Goal: Task Accomplishment & Management: Use online tool/utility

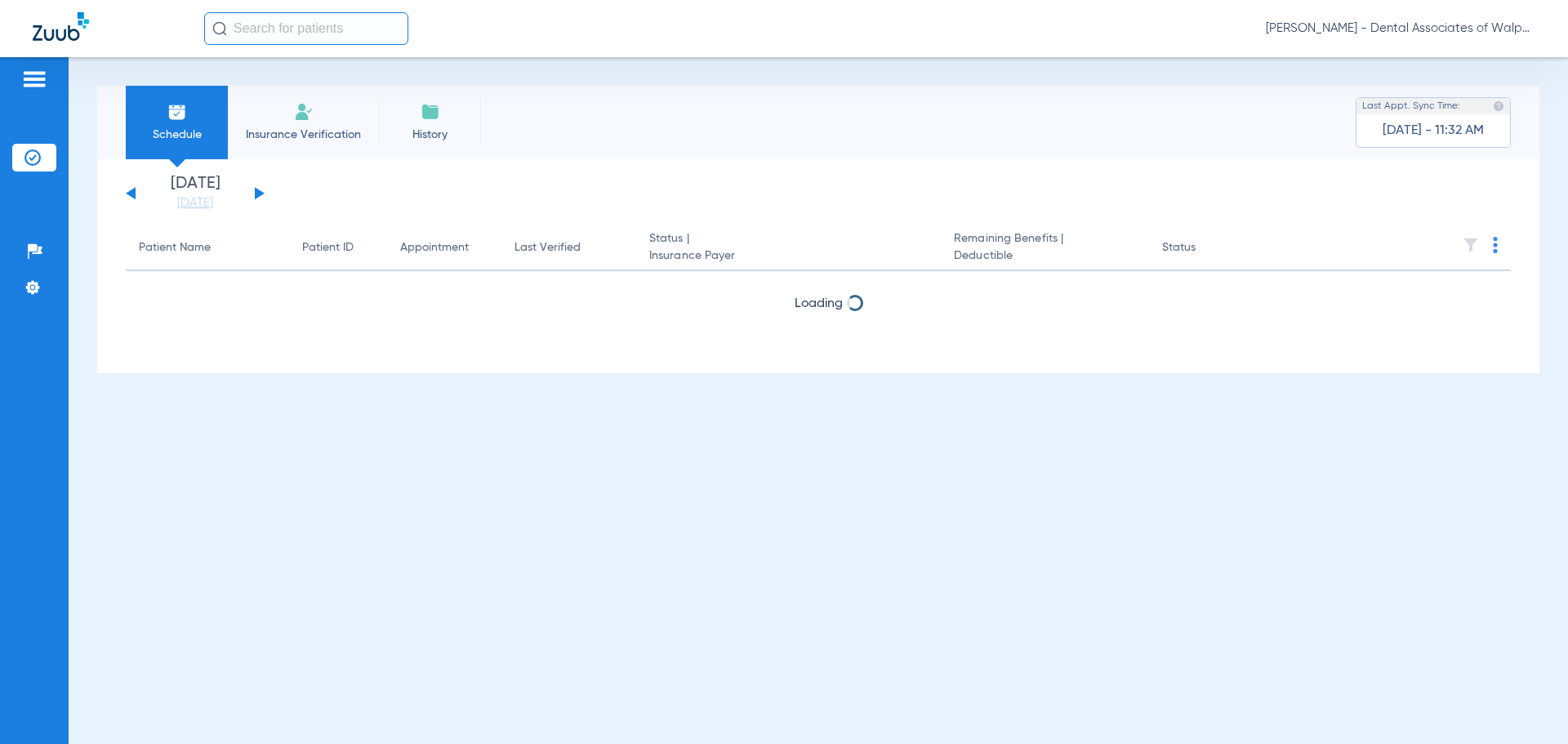
click at [260, 191] on button at bounding box center [259, 192] width 10 height 12
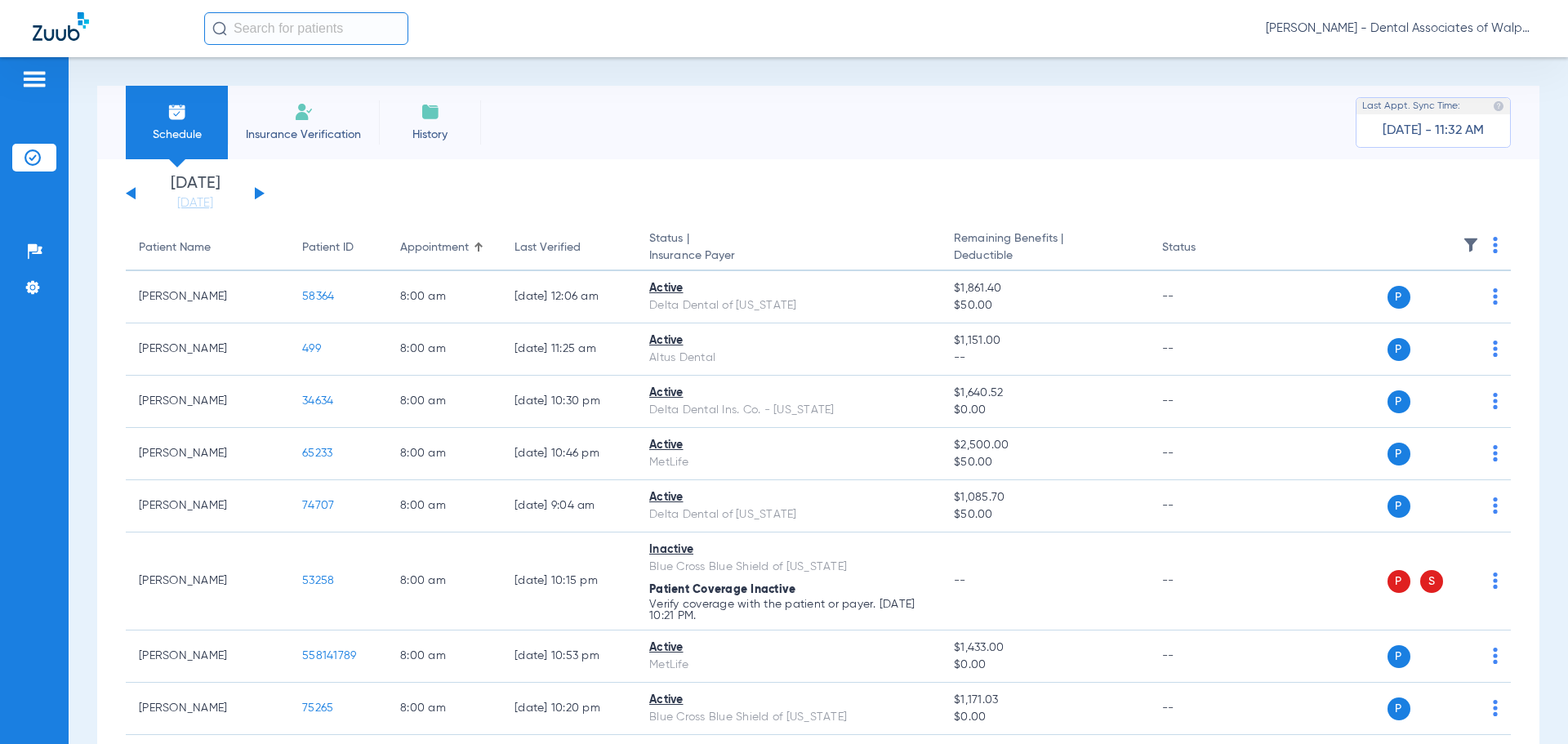
click at [257, 195] on button at bounding box center [259, 192] width 10 height 12
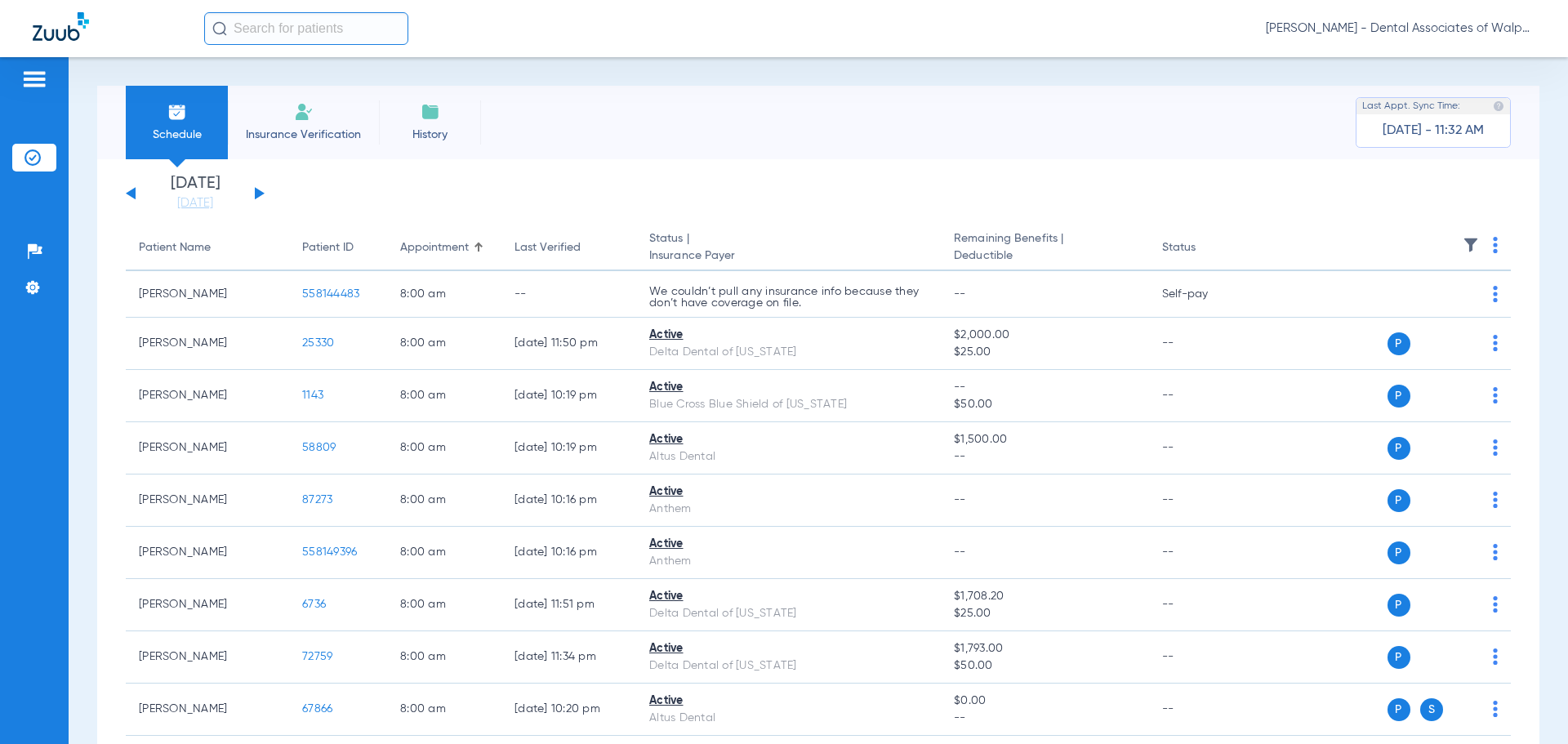
click at [258, 193] on button at bounding box center [259, 192] width 10 height 12
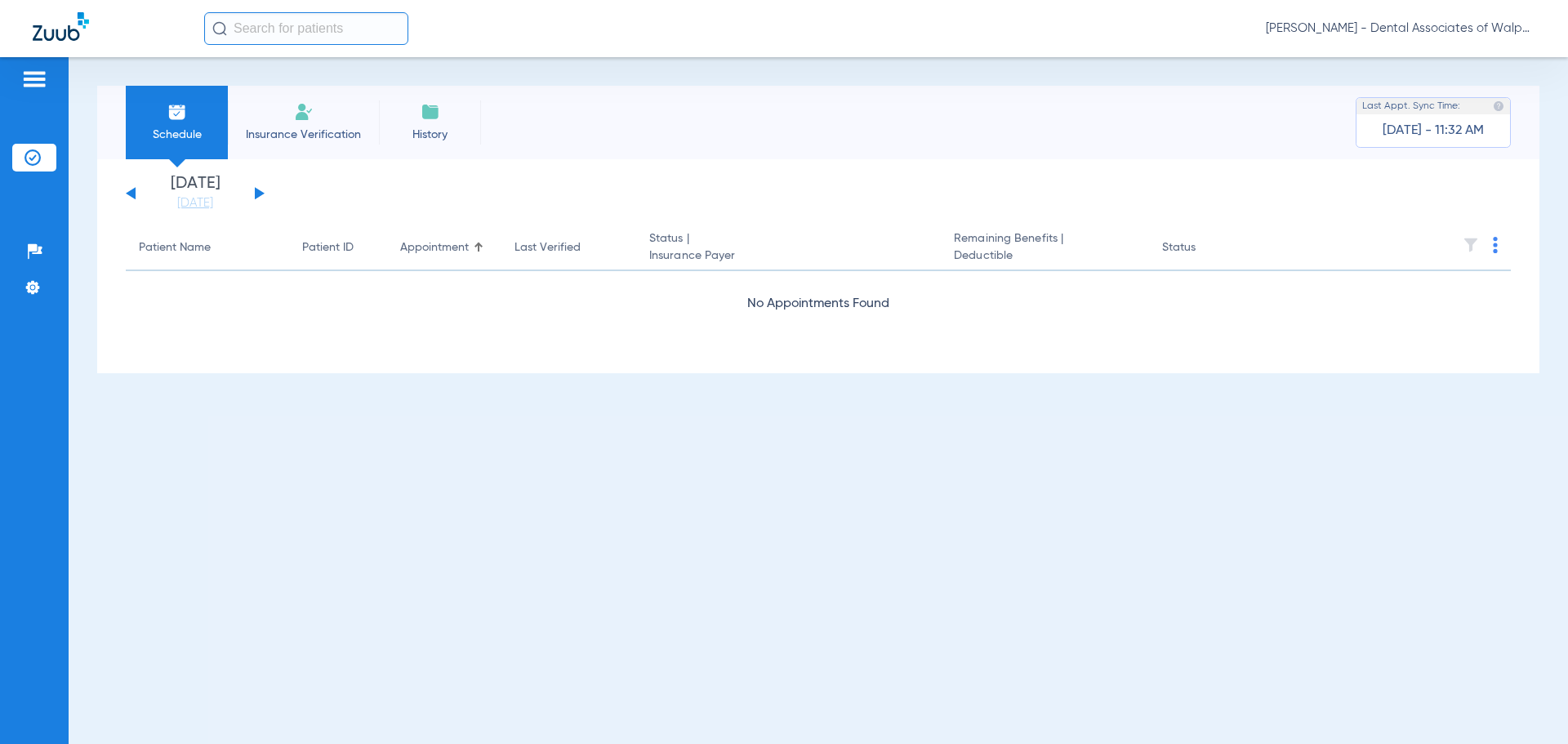
click at [131, 192] on button at bounding box center [130, 192] width 10 height 12
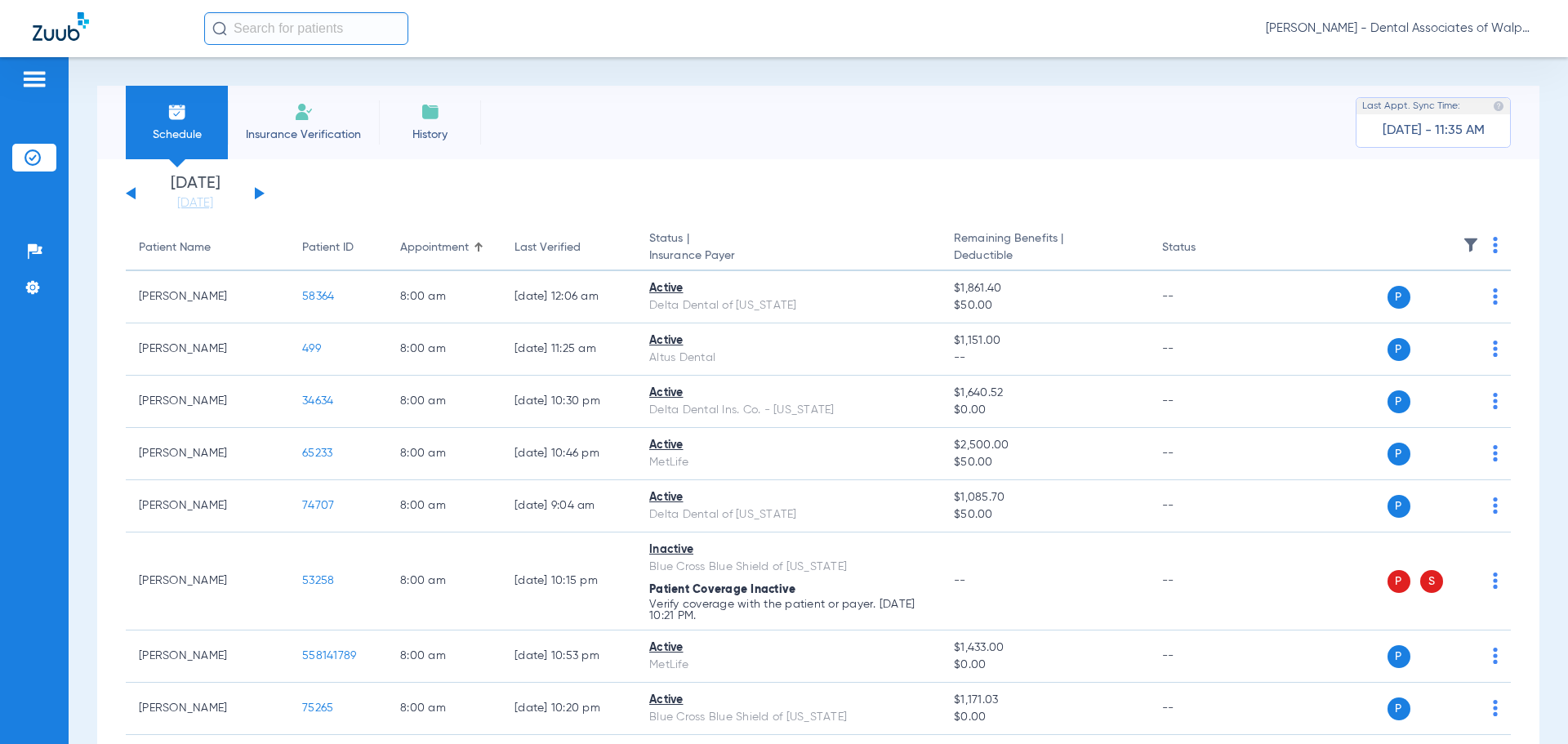
click at [310, 31] on input "text" at bounding box center [306, 28] width 204 height 33
click at [242, 29] on input "text" at bounding box center [306, 28] width 204 height 33
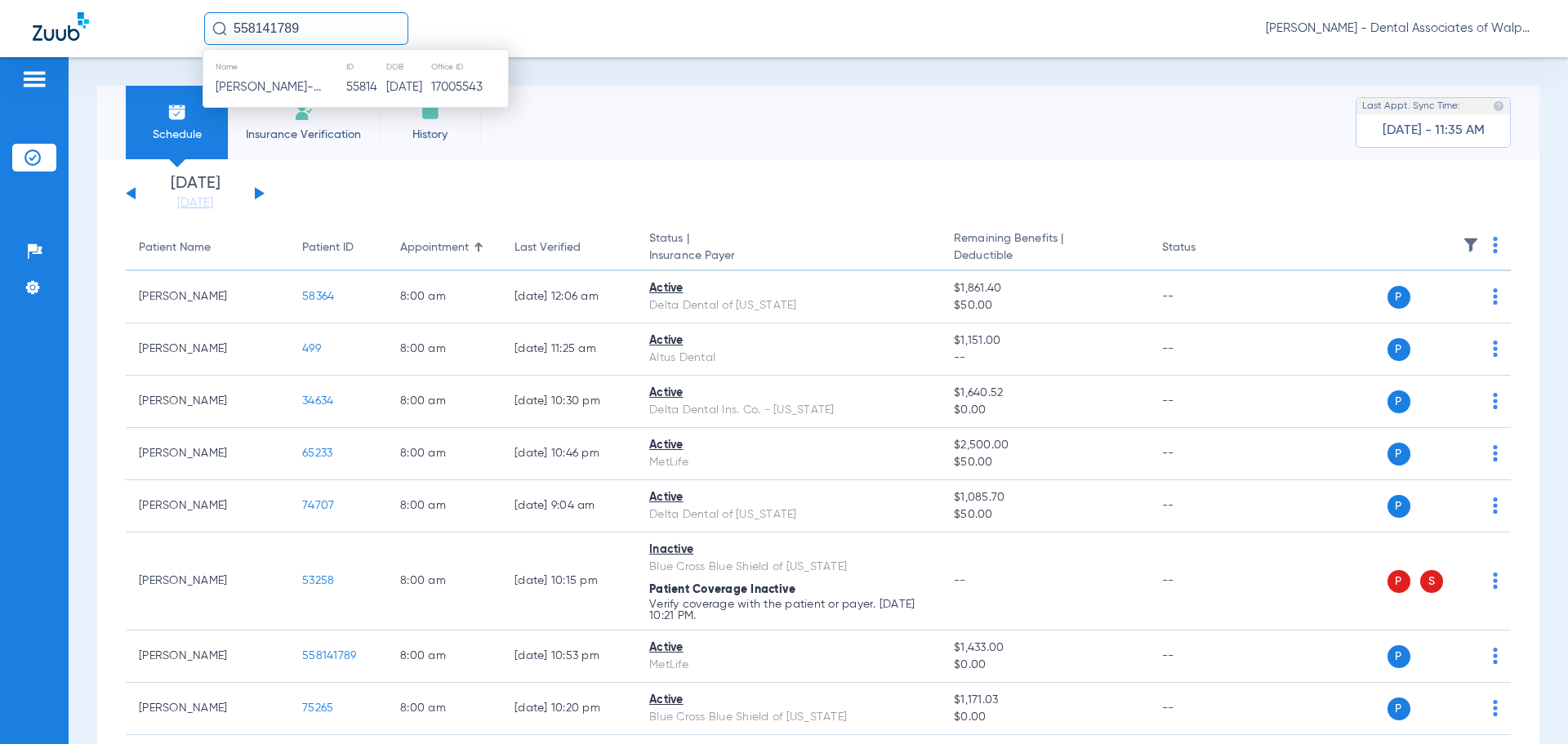
type input "558141789"
click at [254, 90] on span "[PERSON_NAME]" at bounding box center [262, 86] width 92 height 12
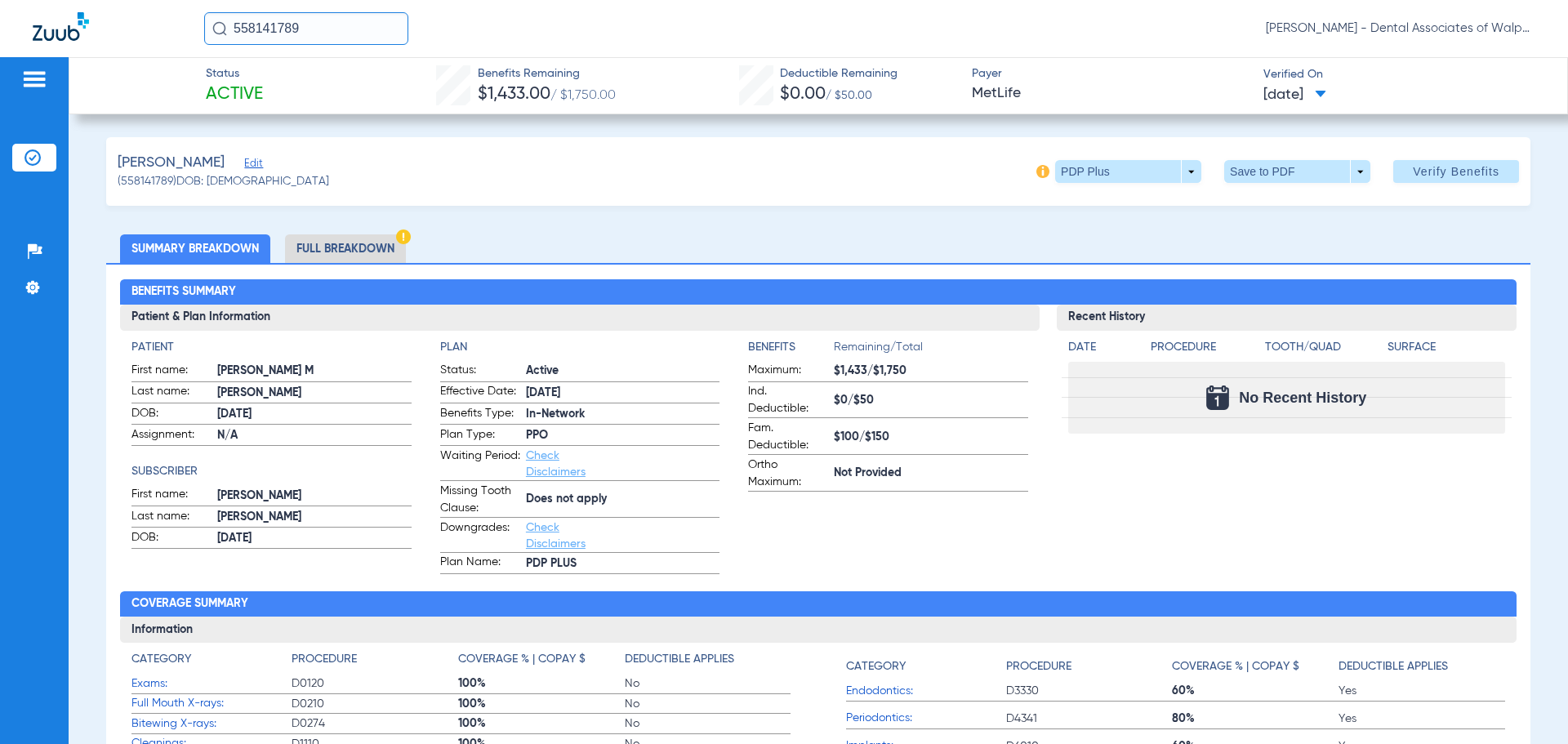
drag, startPoint x: 330, startPoint y: 38, endPoint x: 63, endPoint y: -12, distance: 271.6
click at [63, 0] on html "558141789 [PERSON_NAME] - Dental Associates of Walpole Patients Insurance Verif…" at bounding box center [784, 372] width 1568 height 744
type input "558142463"
click at [276, 87] on span "[PERSON_NAME]" at bounding box center [262, 86] width 92 height 12
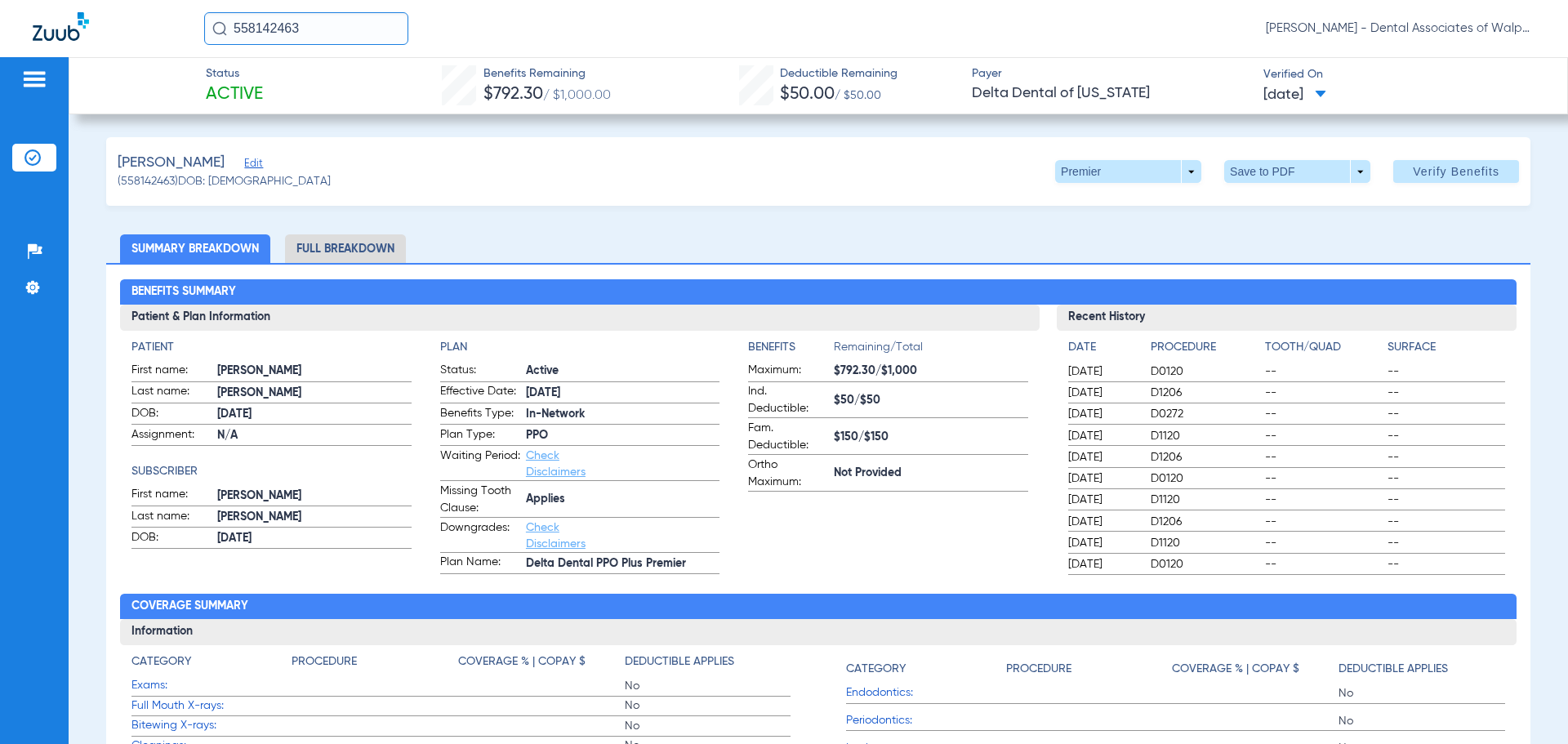
drag, startPoint x: 345, startPoint y: 23, endPoint x: 49, endPoint y: 1, distance: 296.8
click at [49, 1] on div "558142463 [PERSON_NAME] - Dental Associates of Walpole" at bounding box center [784, 28] width 1568 height 57
type input "62817"
click at [277, 88] on span "[PERSON_NAME]" at bounding box center [262, 86] width 92 height 12
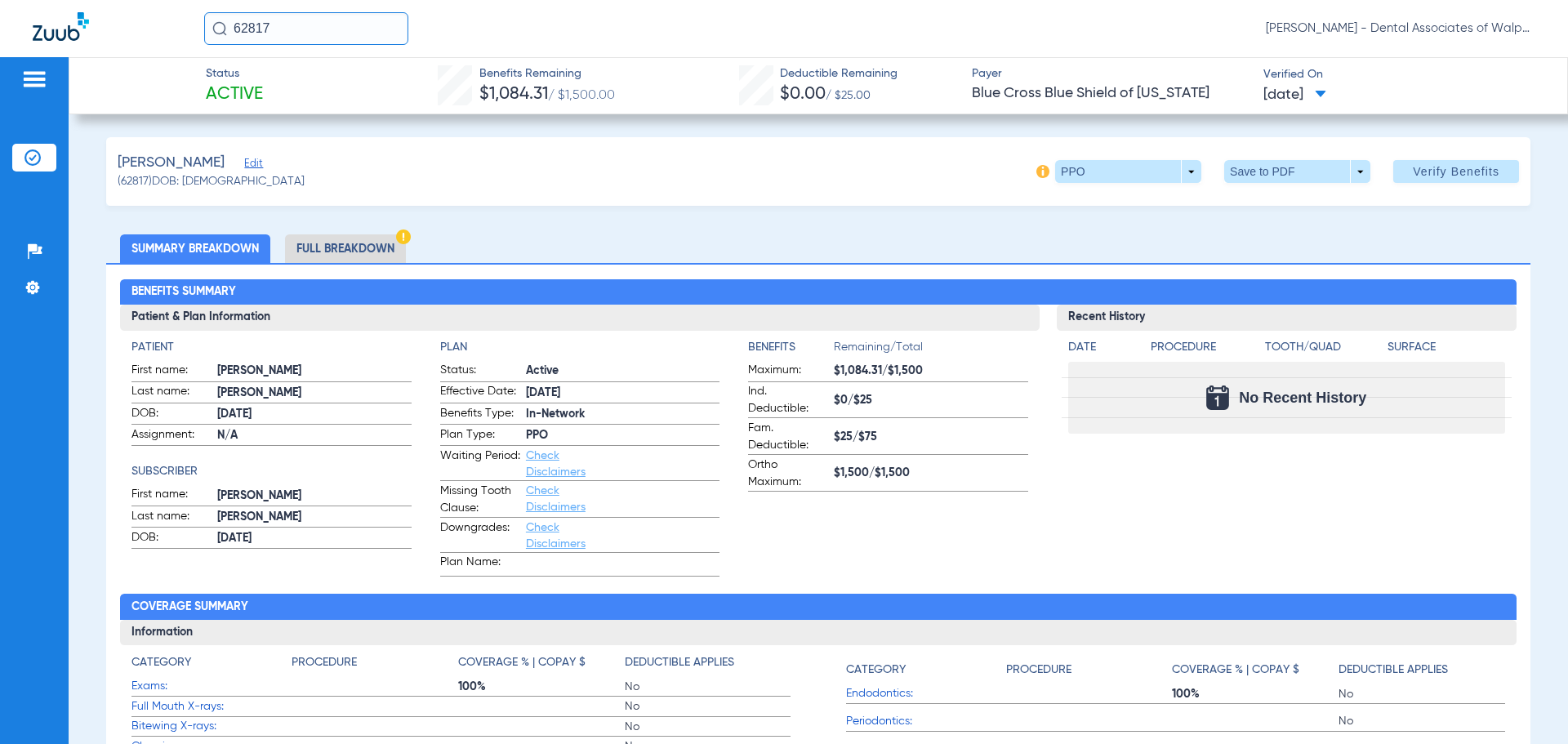
drag, startPoint x: 292, startPoint y: 27, endPoint x: 209, endPoint y: 24, distance: 83.1
click at [209, 24] on input "62817" at bounding box center [306, 28] width 204 height 33
type input "61162"
click at [269, 86] on span "[PERSON_NAME]" at bounding box center [262, 86] width 92 height 12
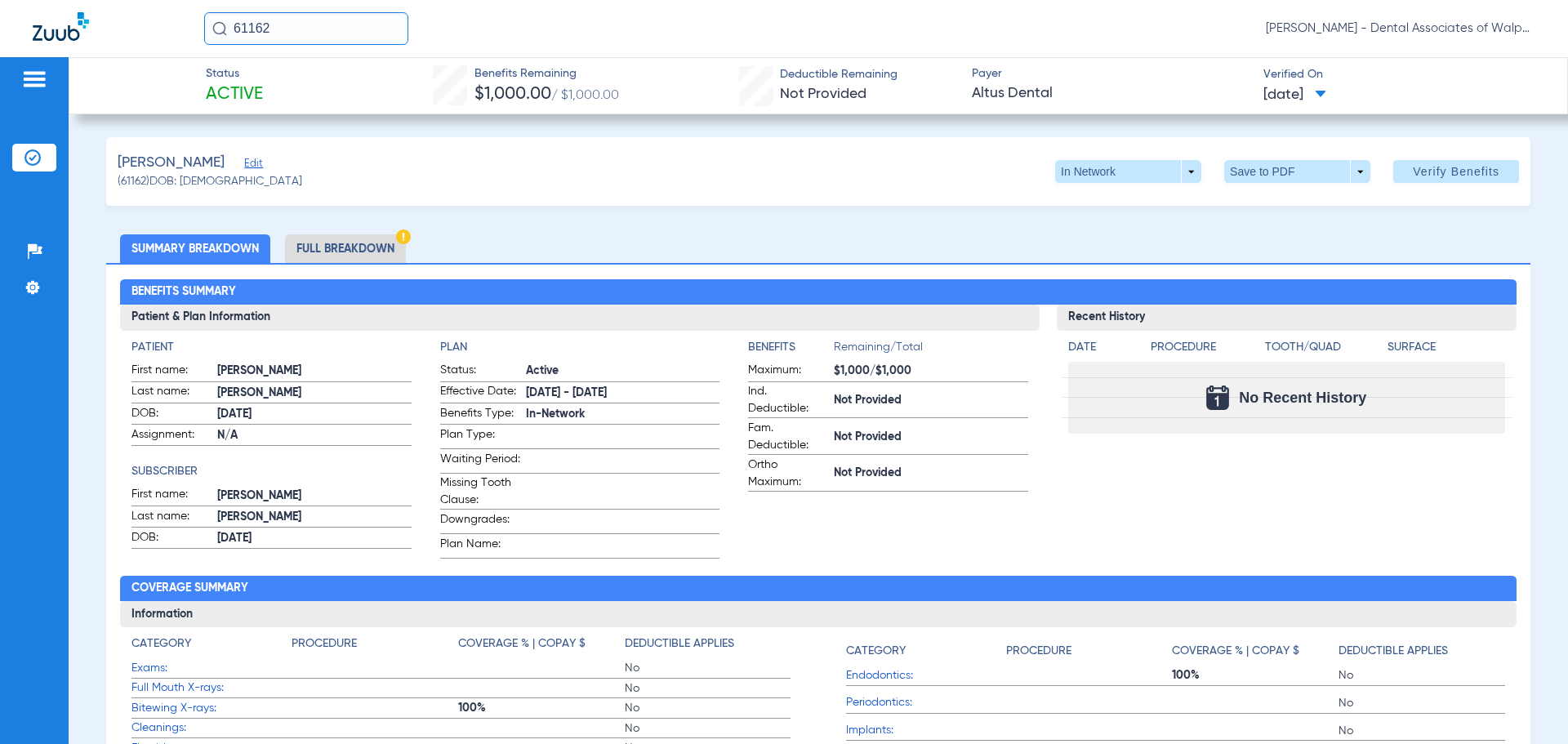
drag, startPoint x: 188, startPoint y: 25, endPoint x: 154, endPoint y: 24, distance: 34.0
click at [154, 24] on div "61162 [PERSON_NAME] - Dental Associates of Walpole" at bounding box center [784, 28] width 1568 height 57
type input "558147570"
click at [252, 87] on span "[PERSON_NAME]" at bounding box center [262, 86] width 92 height 12
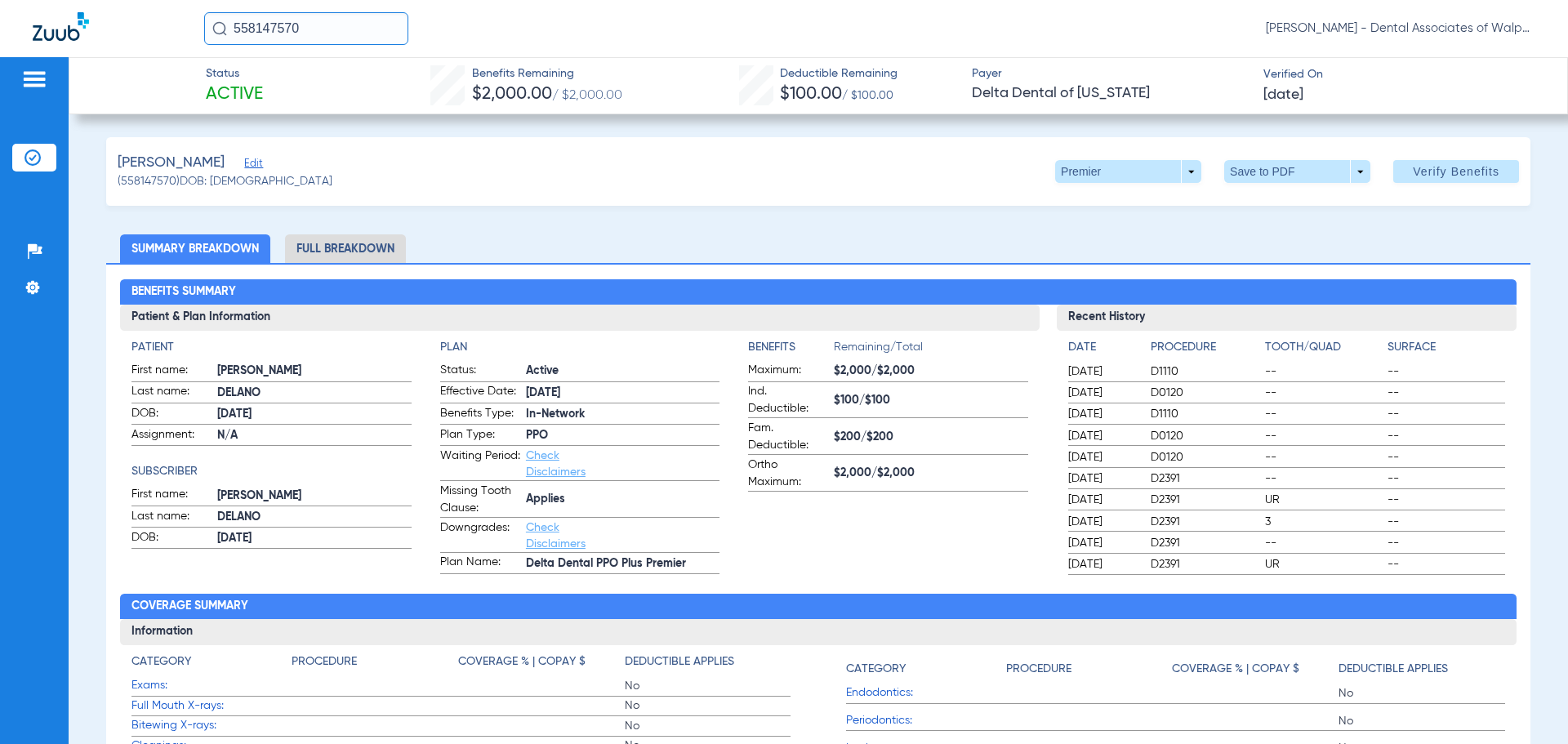
drag, startPoint x: 324, startPoint y: 32, endPoint x: 201, endPoint y: 35, distance: 123.0
click at [201, 35] on div "558147570 [PERSON_NAME] - Dental Associates of Walpole" at bounding box center [784, 28] width 1568 height 57
type input "81220"
click at [254, 89] on span "[PERSON_NAME]" at bounding box center [262, 86] width 92 height 12
drag, startPoint x: 287, startPoint y: 29, endPoint x: 194, endPoint y: 13, distance: 94.4
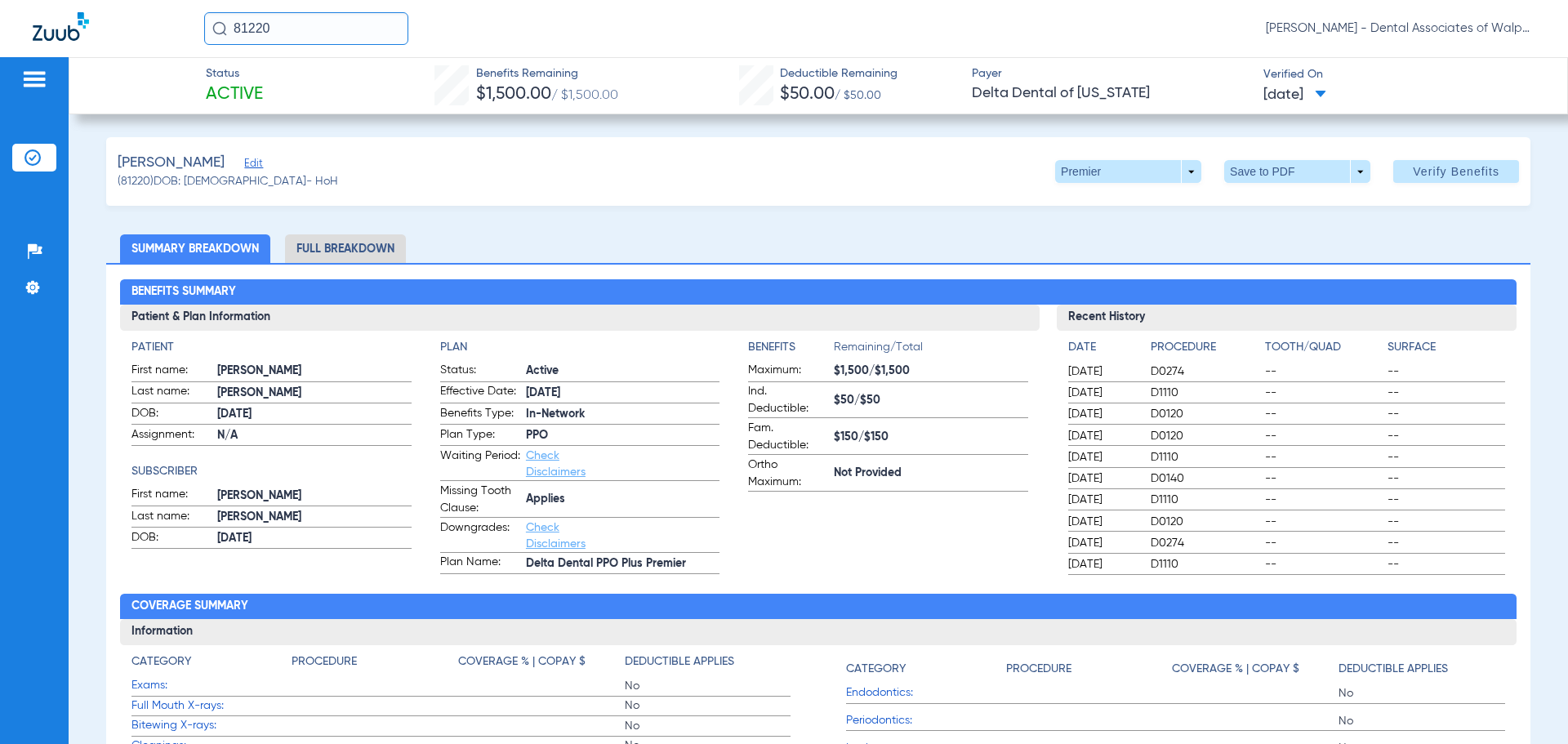
click at [194, 13] on div "81220 [PERSON_NAME] - Dental Associates of Walpole" at bounding box center [784, 28] width 1568 height 57
type input "20709"
click at [275, 92] on span "[PERSON_NAME]" at bounding box center [262, 86] width 92 height 12
click at [125, 0] on html "20709 [PERSON_NAME] - Dental Associates of Walpole Patients Insurance Verificat…" at bounding box center [784, 372] width 1568 height 744
type input "34634"
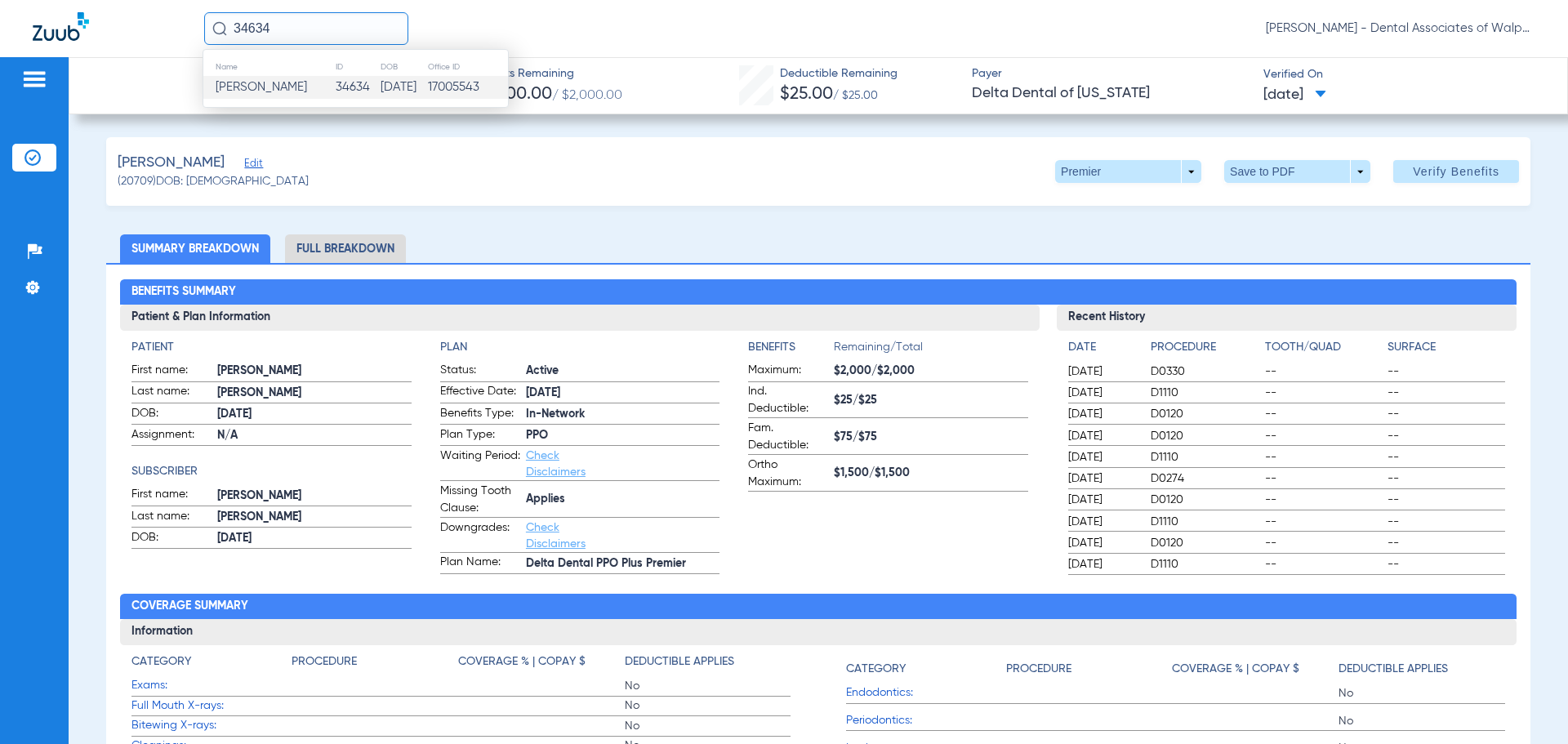
click at [295, 84] on span "[PERSON_NAME]" at bounding box center [262, 86] width 92 height 12
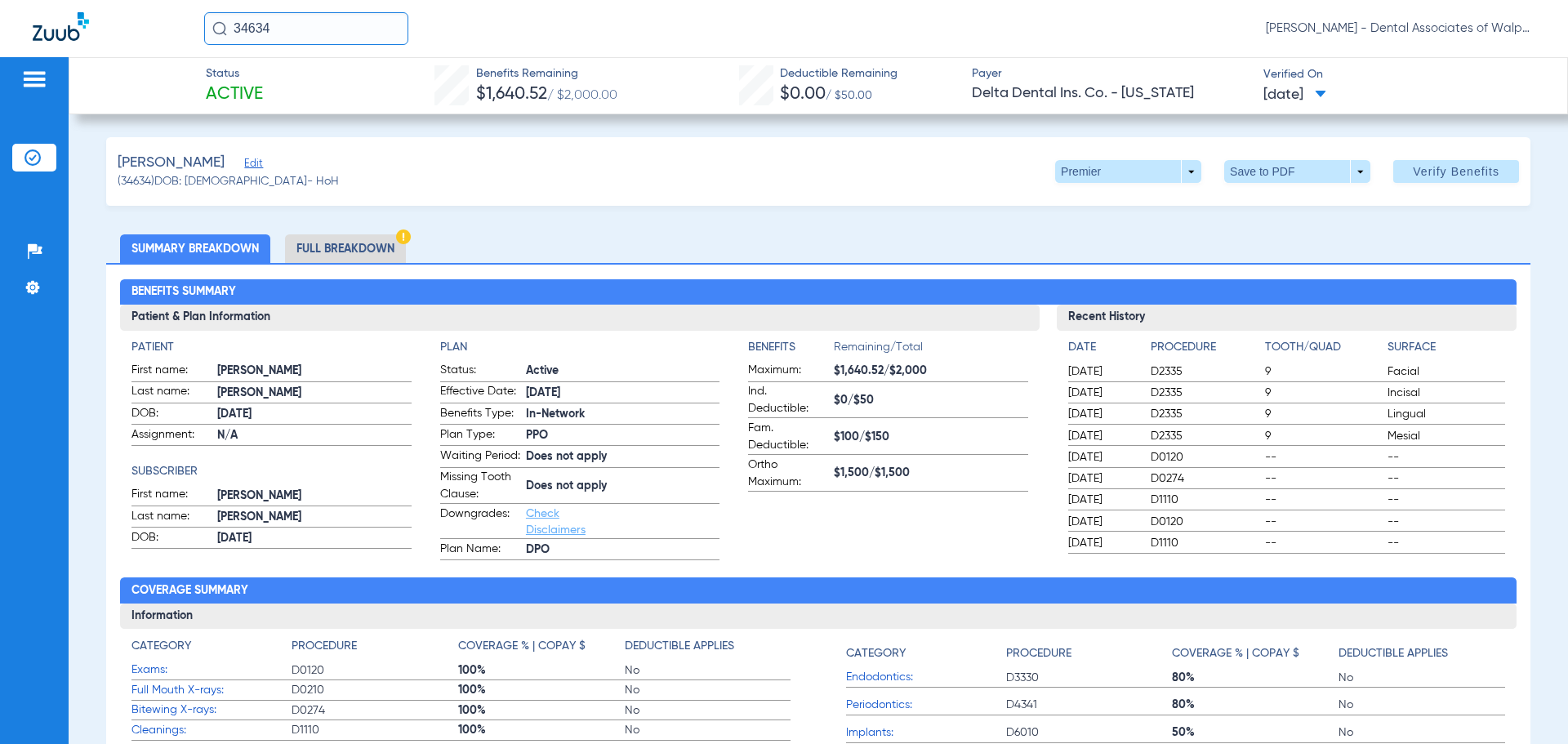
drag, startPoint x: 317, startPoint y: 40, endPoint x: 88, endPoint y: -14, distance: 235.3
click at [88, 0] on html "34634 [PERSON_NAME] - Dental Associates of Walpole Patients Insurance Verificat…" at bounding box center [784, 372] width 1568 height 744
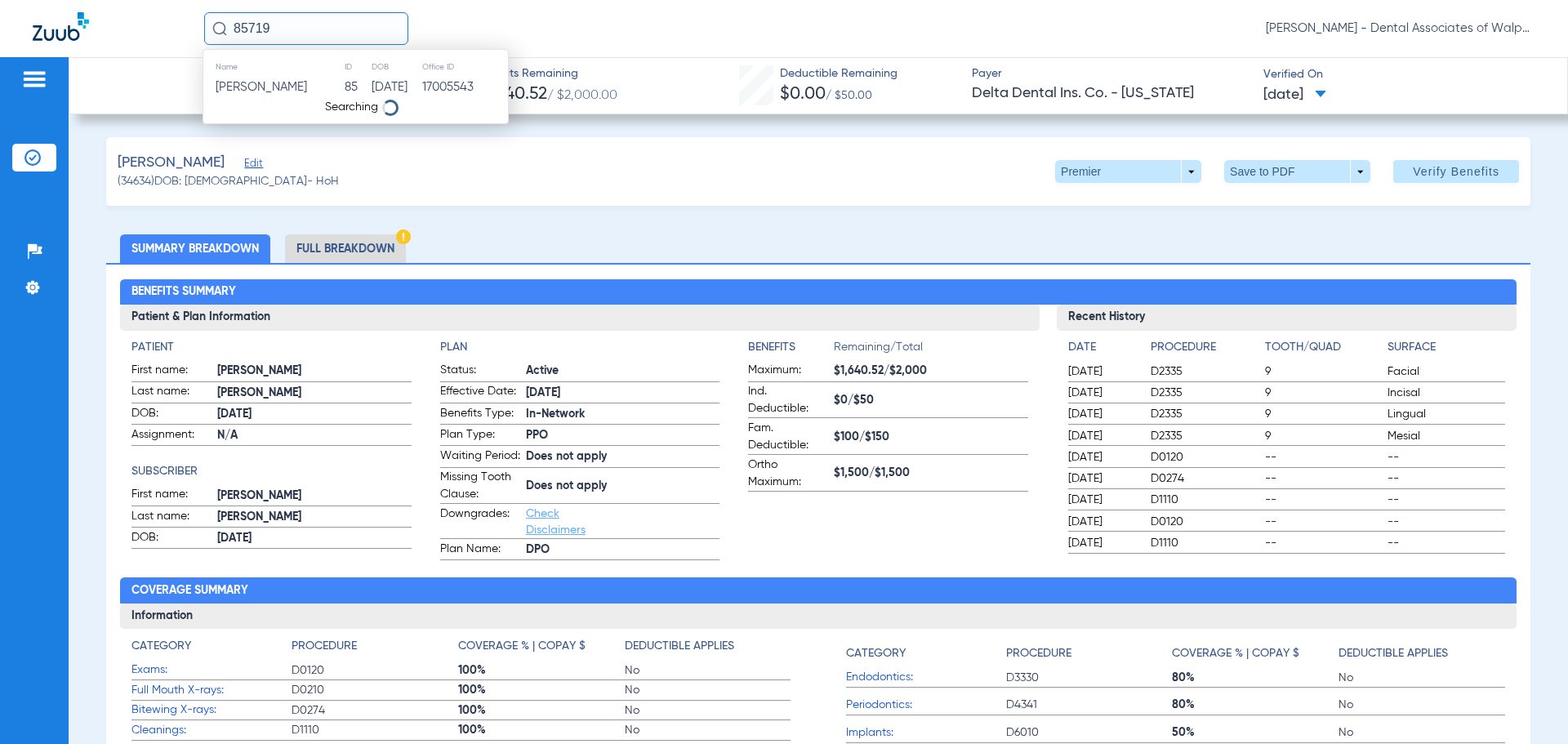
type input "85719"
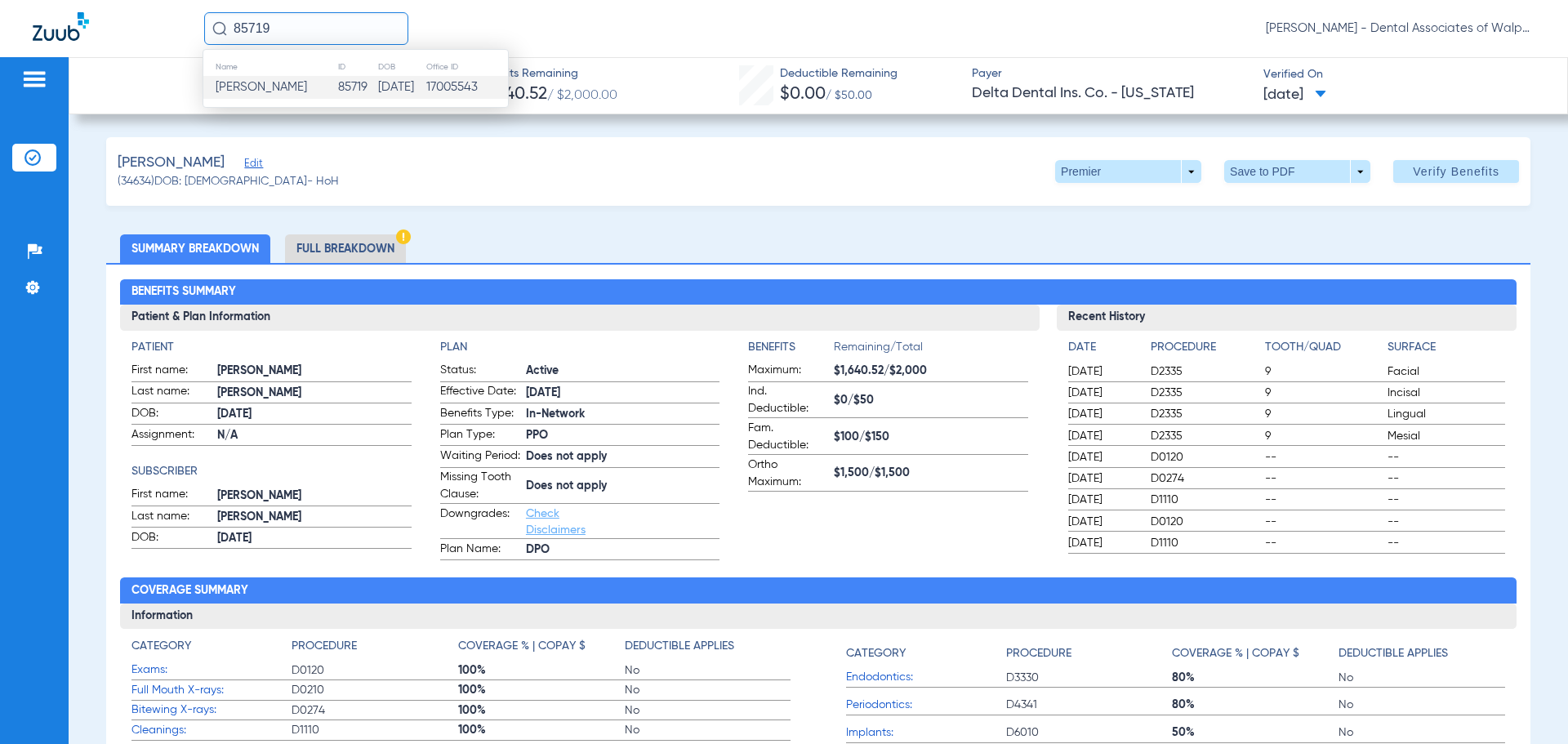
click at [286, 91] on span "[PERSON_NAME]" at bounding box center [262, 86] width 92 height 12
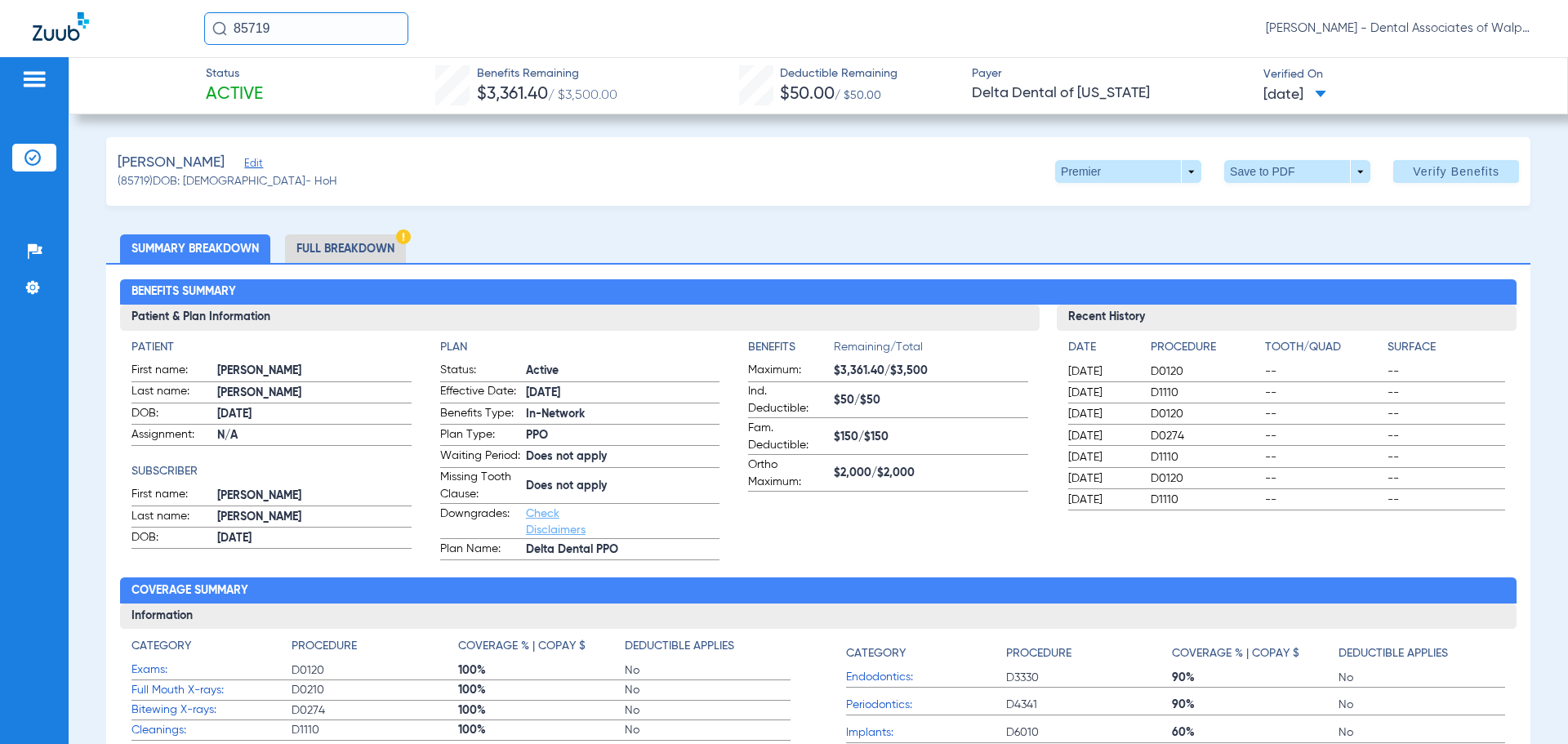
drag, startPoint x: 277, startPoint y: 26, endPoint x: 124, endPoint y: 2, distance: 154.9
click at [103, 16] on div "85719 [PERSON_NAME] - Dental Associates of Walpole" at bounding box center [784, 28] width 1568 height 57
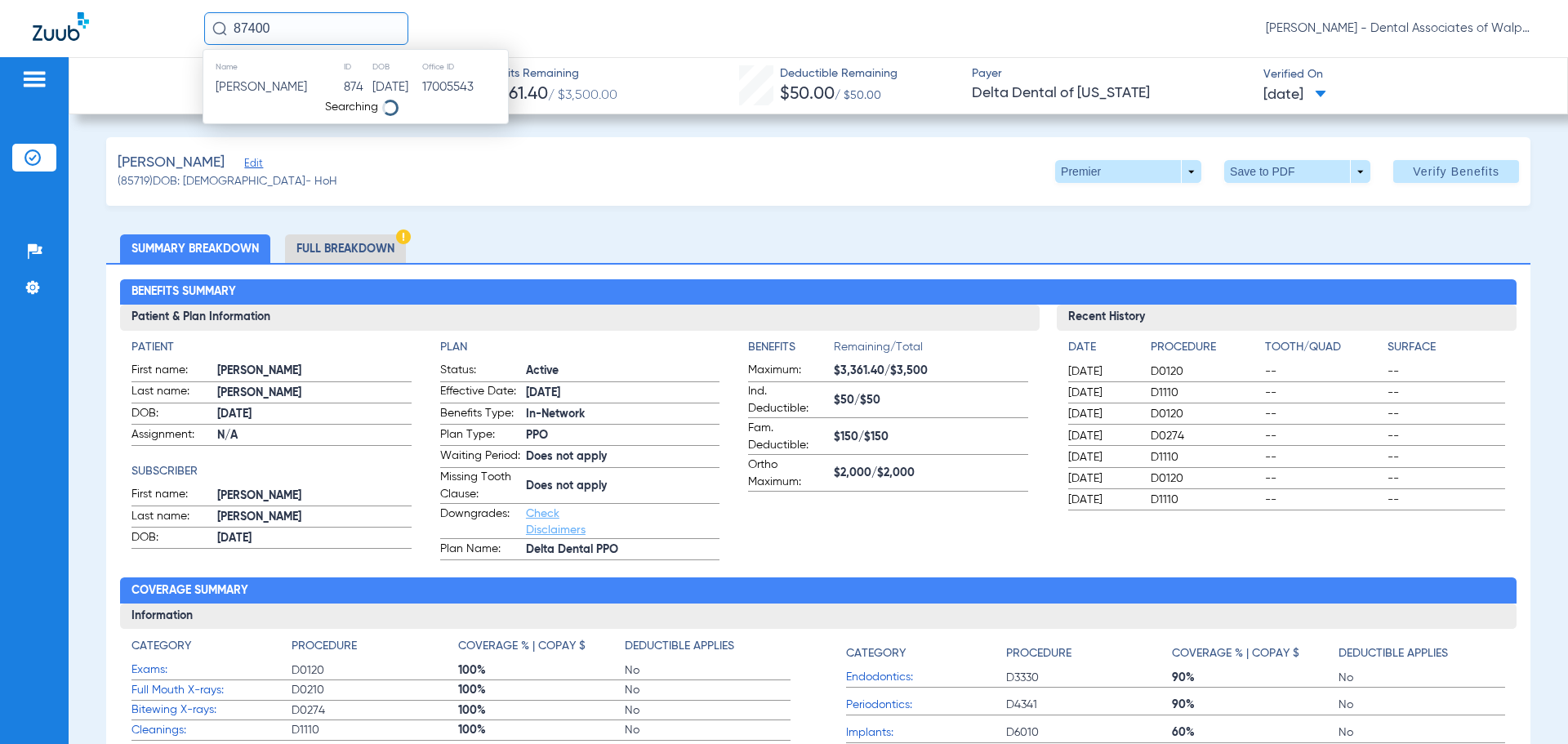
type input "87400"
click at [255, 93] on span "[PERSON_NAME]" at bounding box center [262, 86] width 92 height 12
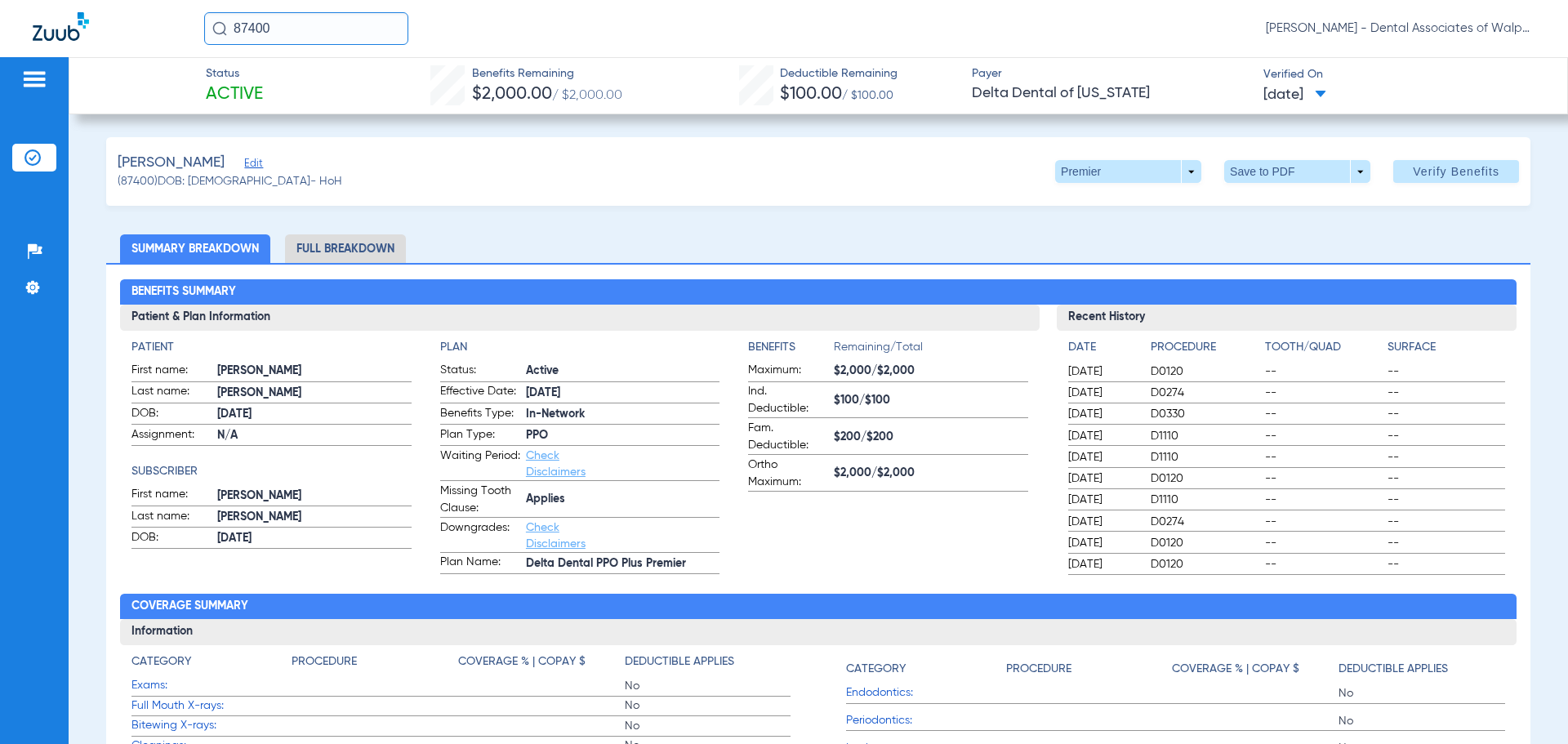
drag, startPoint x: 279, startPoint y: 30, endPoint x: 181, endPoint y: 24, distance: 98.2
click at [181, 24] on div "87400 [PERSON_NAME] - Dental Associates of Walpole" at bounding box center [784, 28] width 1568 height 57
type input "67874"
click at [262, 87] on span "[PERSON_NAME]" at bounding box center [262, 86] width 92 height 12
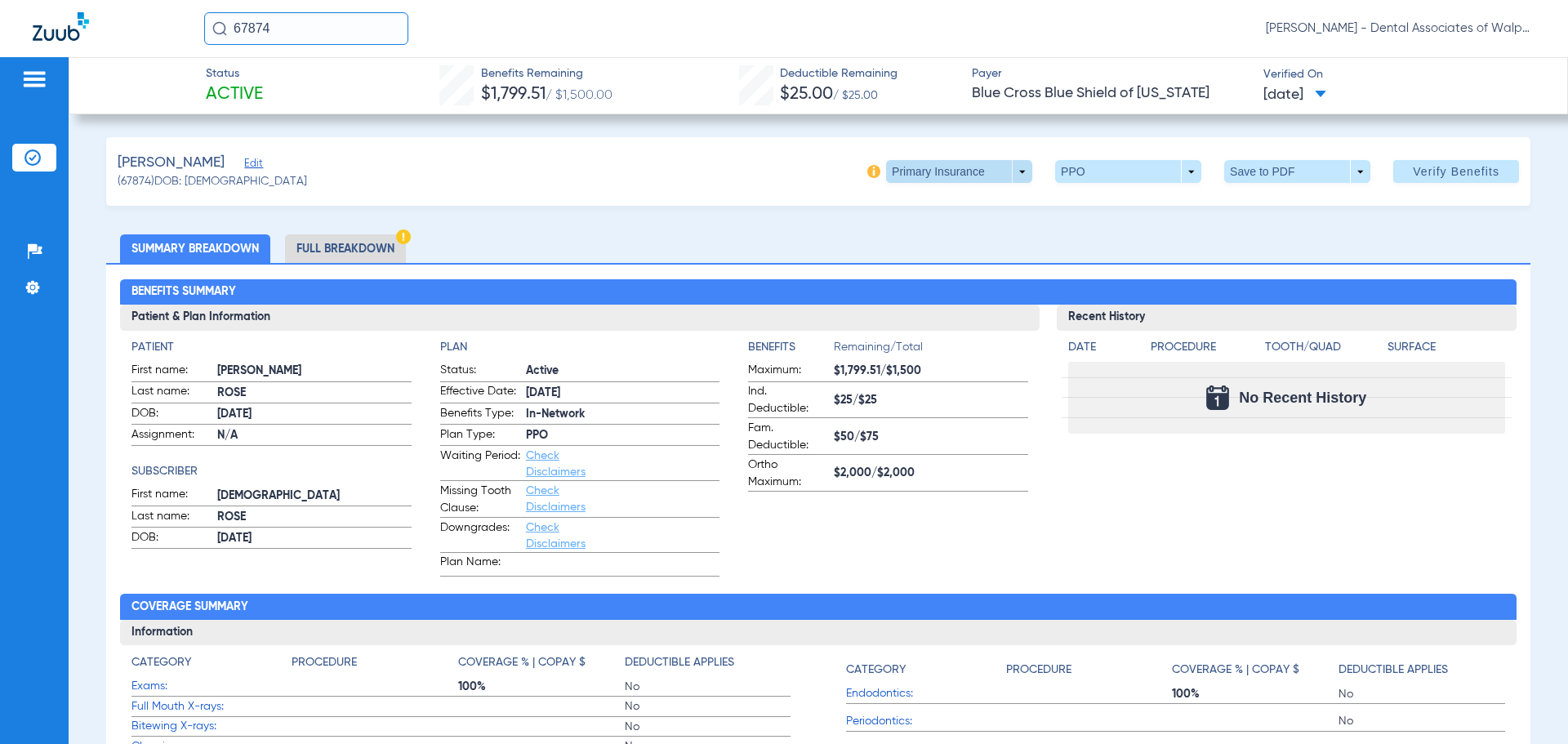
click at [1008, 176] on span at bounding box center [959, 171] width 146 height 23
click at [917, 237] on span "Secondary Insurance" at bounding box center [942, 237] width 108 height 11
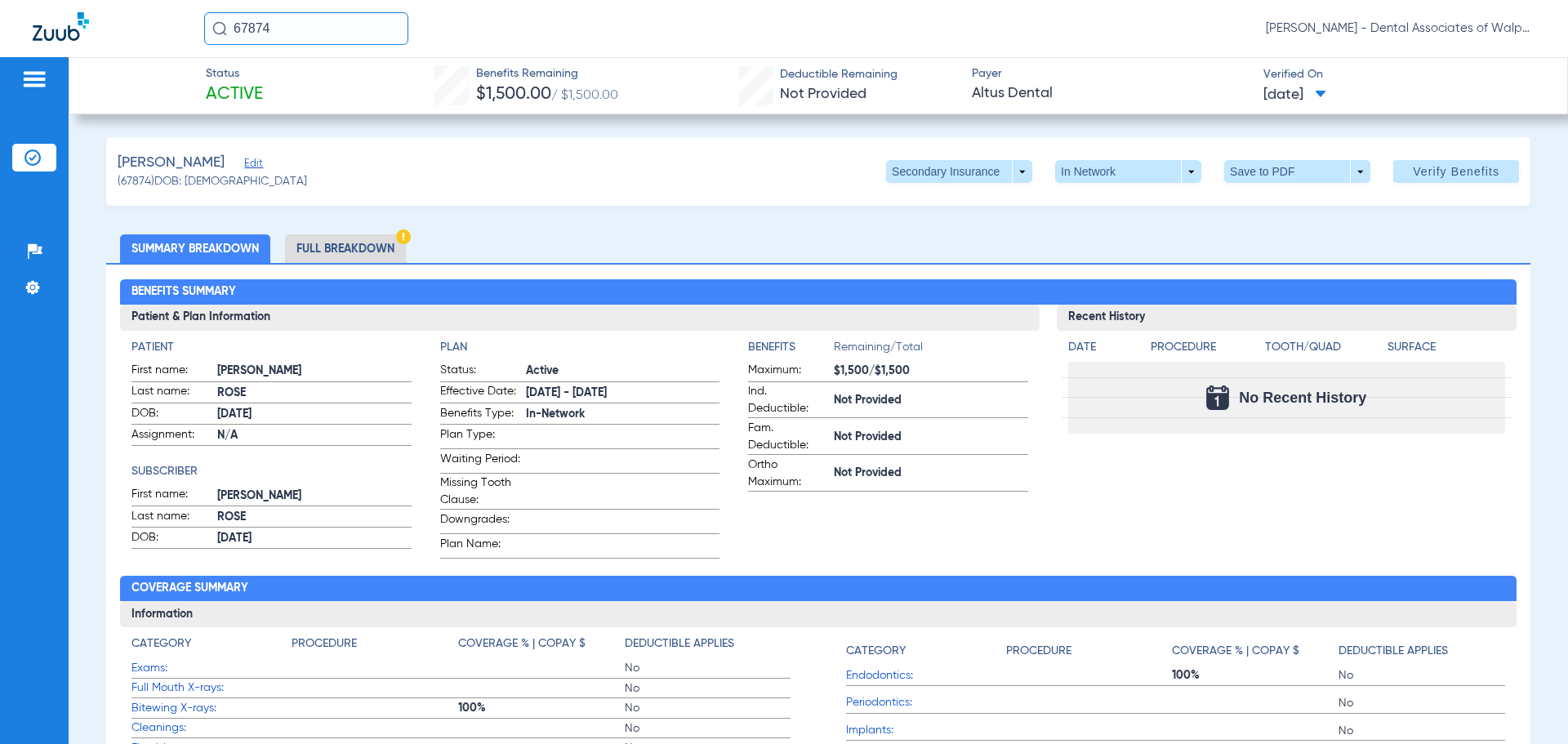
drag, startPoint x: 273, startPoint y: 26, endPoint x: 49, endPoint y: -50, distance: 236.5
click at [49, 0] on html "67874 [PERSON_NAME] - Dental Associates of Walpole Patients Insurance Verificat…" at bounding box center [784, 372] width 1568 height 744
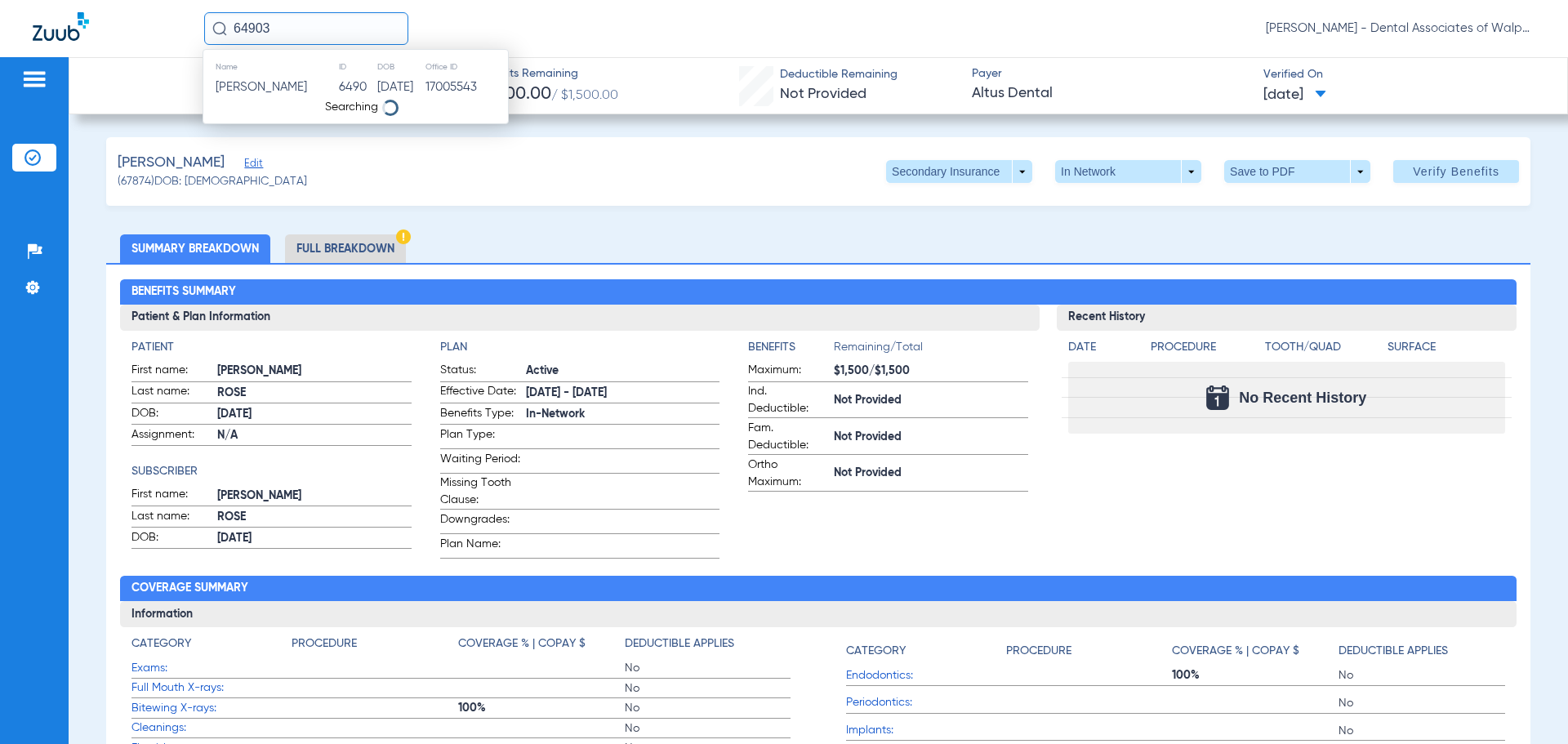
type input "64903"
drag, startPoint x: 251, startPoint y: 87, endPoint x: 262, endPoint y: 82, distance: 12.1
click at [253, 86] on span "[PERSON_NAME]" at bounding box center [262, 86] width 92 height 12
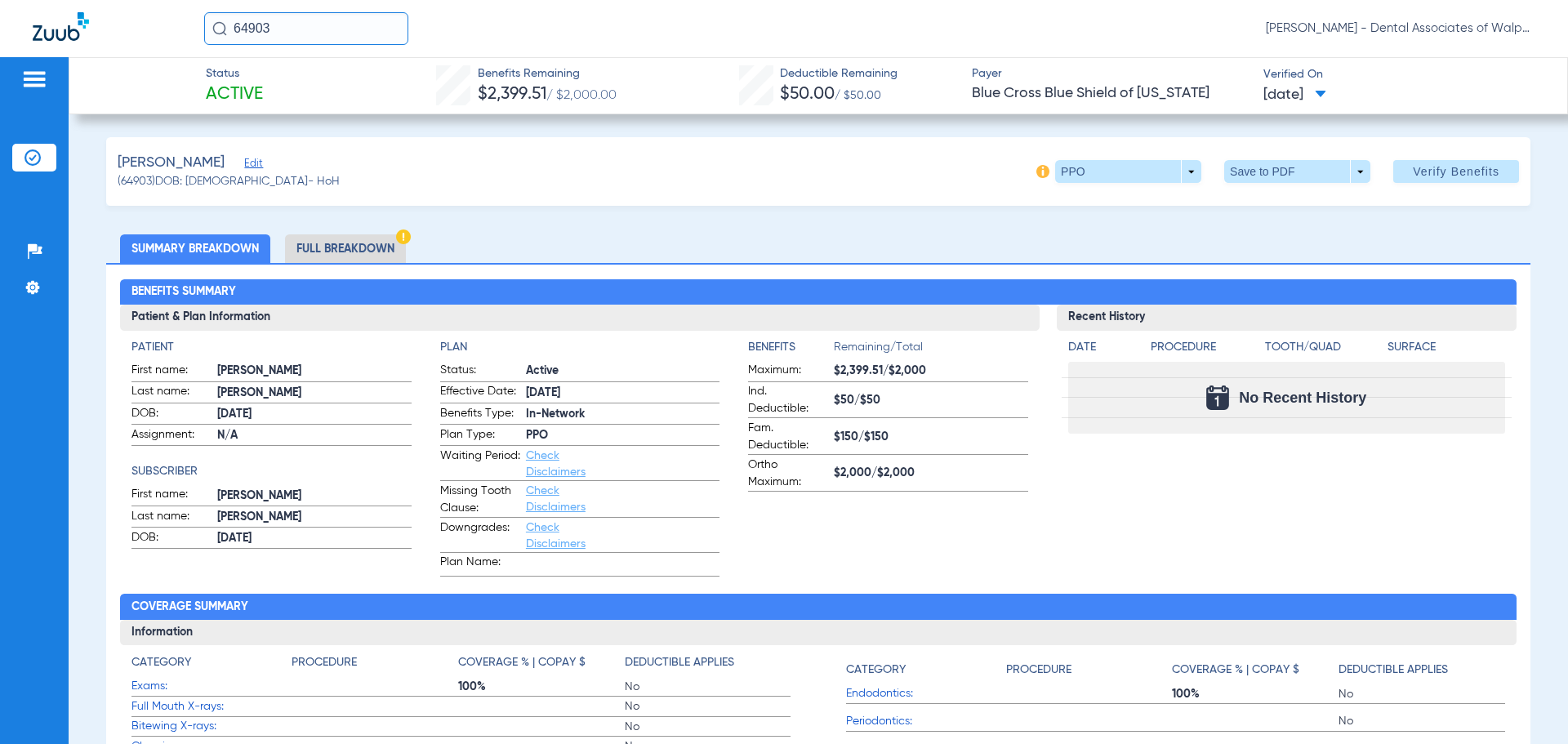
click at [74, 0] on html "64903 [PERSON_NAME] - Dental Associates of Walpole Patients Insurance Verificat…" at bounding box center [784, 372] width 1568 height 744
type input "25330"
click at [268, 86] on span "[PERSON_NAME]" at bounding box center [262, 86] width 92 height 12
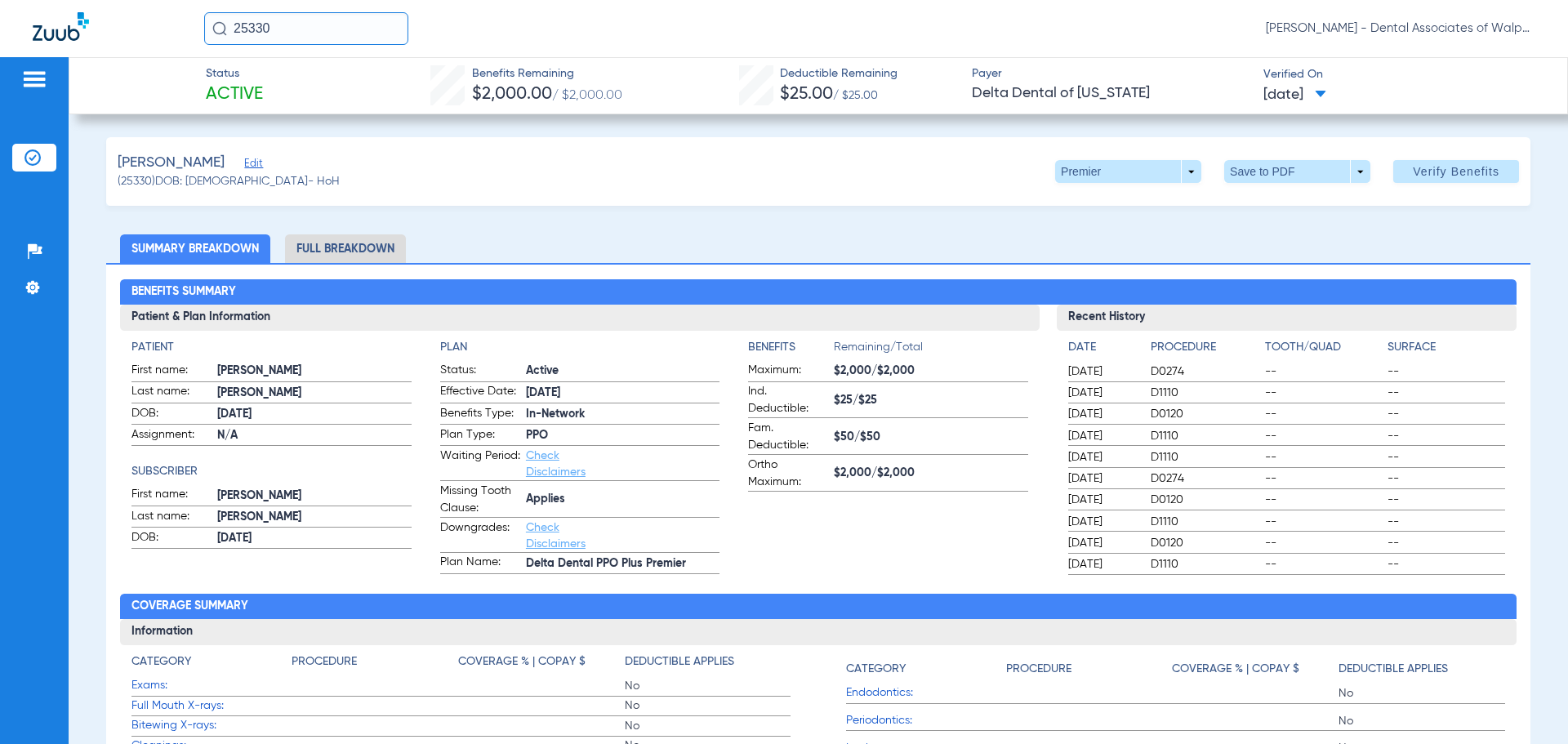
drag, startPoint x: 305, startPoint y: 22, endPoint x: 167, endPoint y: 3, distance: 139.3
click at [148, 10] on div "25330 [PERSON_NAME] - Dental Associates of Walpole" at bounding box center [784, 28] width 1568 height 57
type input "558145597"
click at [295, 80] on td "[PERSON_NAME]" at bounding box center [263, 87] width 120 height 23
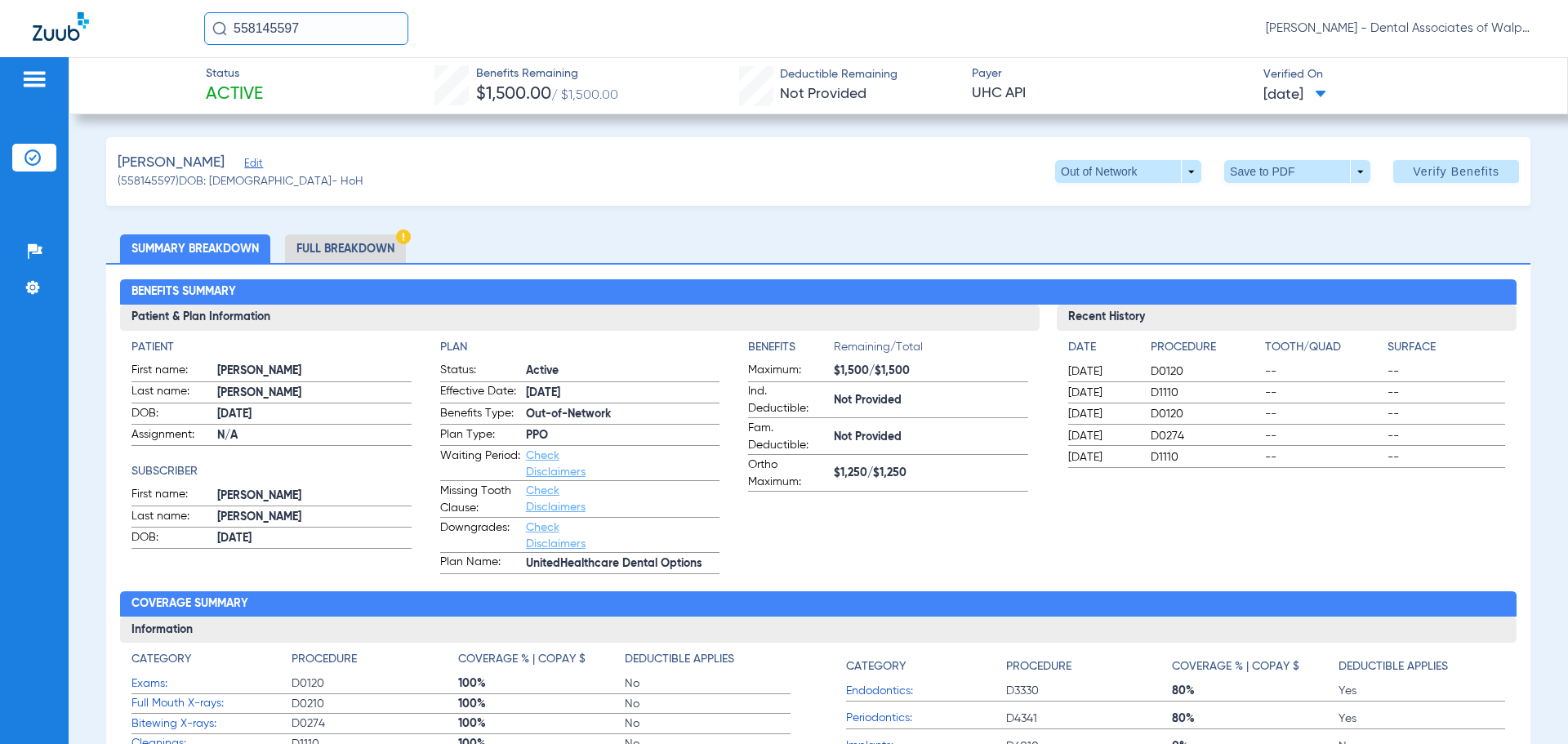
drag, startPoint x: 330, startPoint y: 22, endPoint x: 147, endPoint y: 24, distance: 183.0
click at [147, 24] on div "558145597 [PERSON_NAME] - Dental Associates of Walpole" at bounding box center [784, 28] width 1568 height 57
type input "31623"
click at [270, 92] on span "[PERSON_NAME]" at bounding box center [262, 86] width 92 height 12
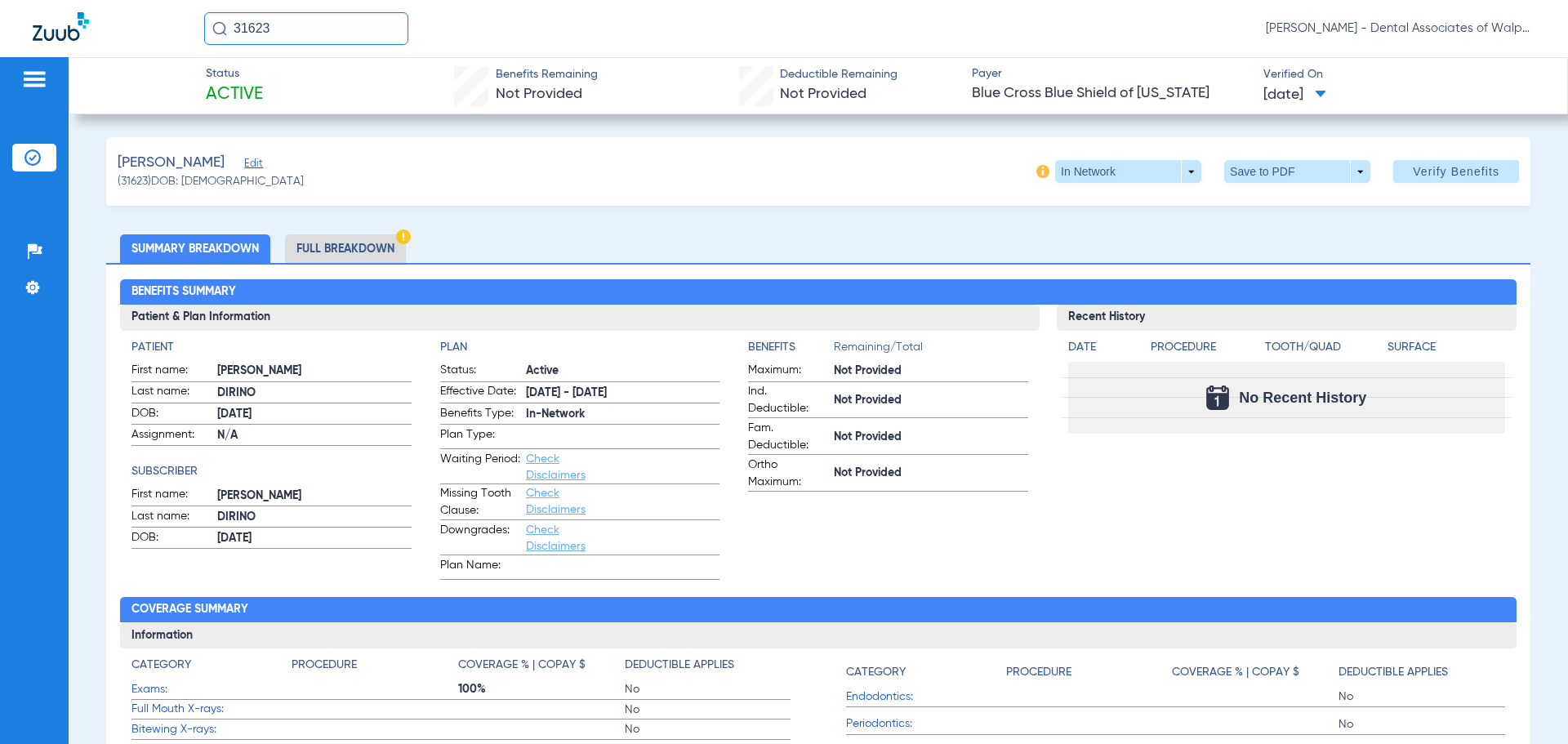
drag, startPoint x: 317, startPoint y: 27, endPoint x: 73, endPoint y: 4, distance: 245.1
click at [73, 4] on div "31623 [PERSON_NAME] - Dental Associates of Walpole" at bounding box center [784, 28] width 1568 height 57
type input "22299"
click at [270, 91] on span "[PERSON_NAME]" at bounding box center [262, 86] width 92 height 12
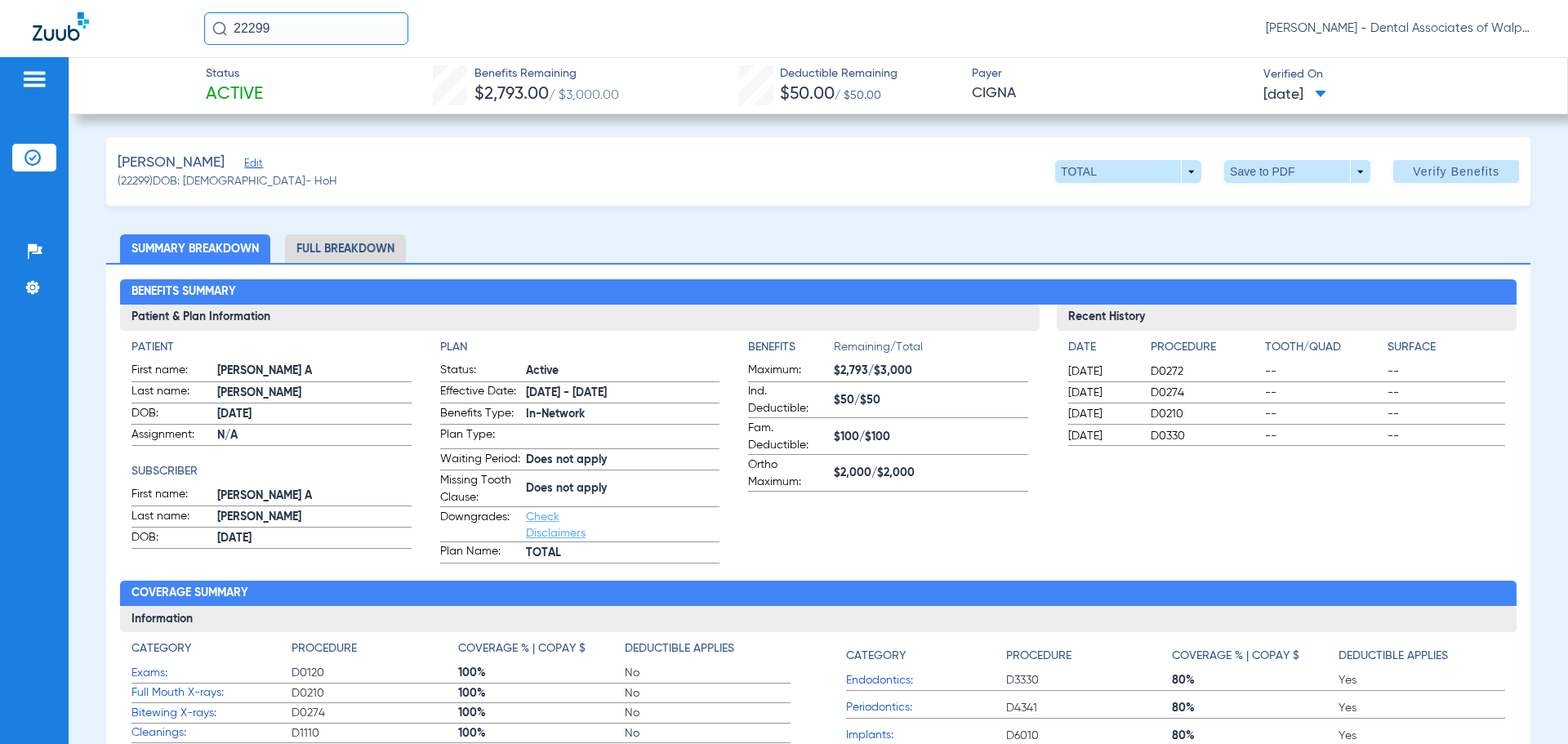
drag, startPoint x: 289, startPoint y: 24, endPoint x: 167, endPoint y: 24, distance: 122.0
click at [167, 24] on div "22299 [PERSON_NAME] - Dental Associates of Walpole" at bounding box center [784, 28] width 1568 height 57
type input "29469"
click at [317, 29] on input "29469" at bounding box center [306, 28] width 204 height 33
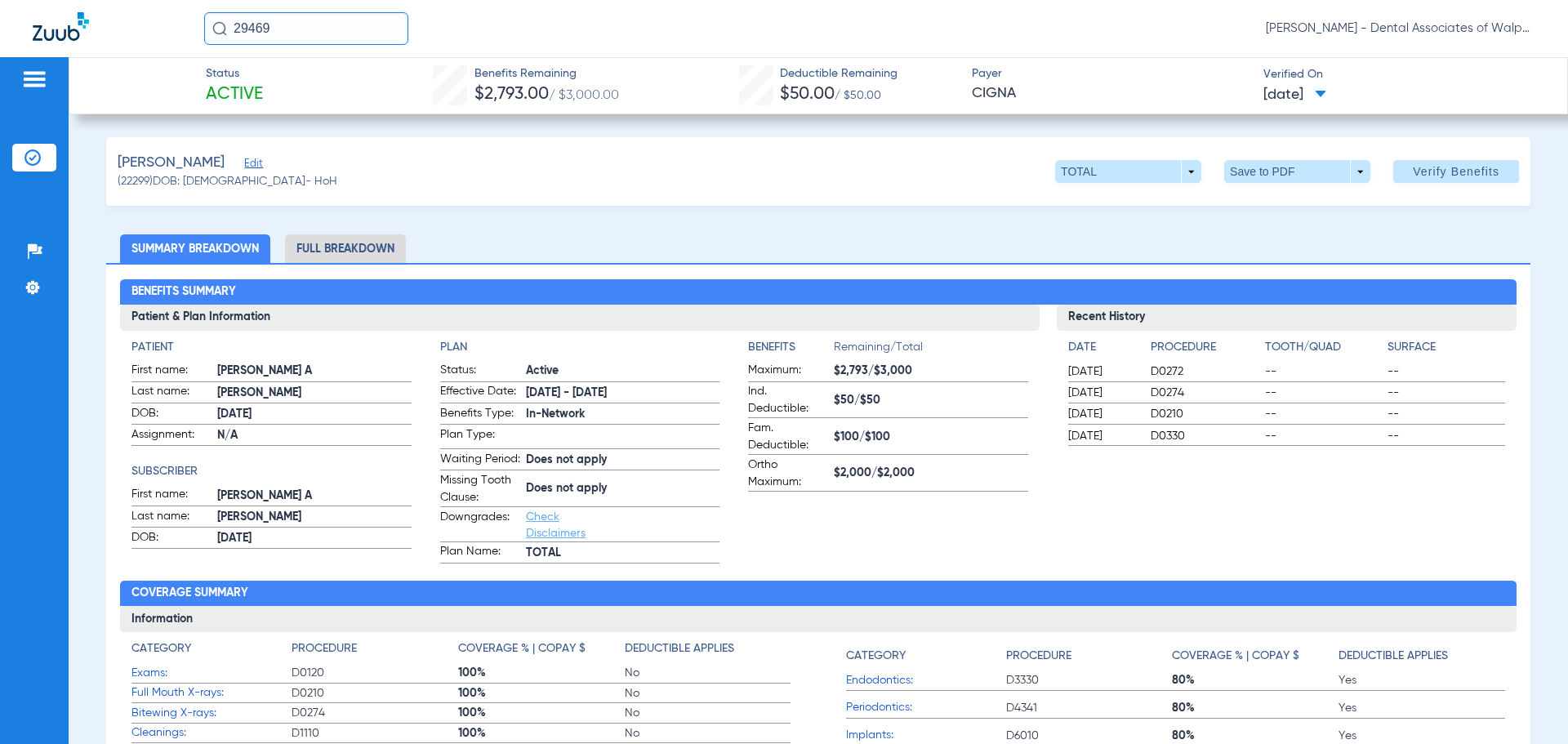
click at [300, 27] on input "29469" at bounding box center [306, 28] width 204 height 33
click at [271, 89] on span "[PERSON_NAME]'" at bounding box center [263, 86] width 94 height 12
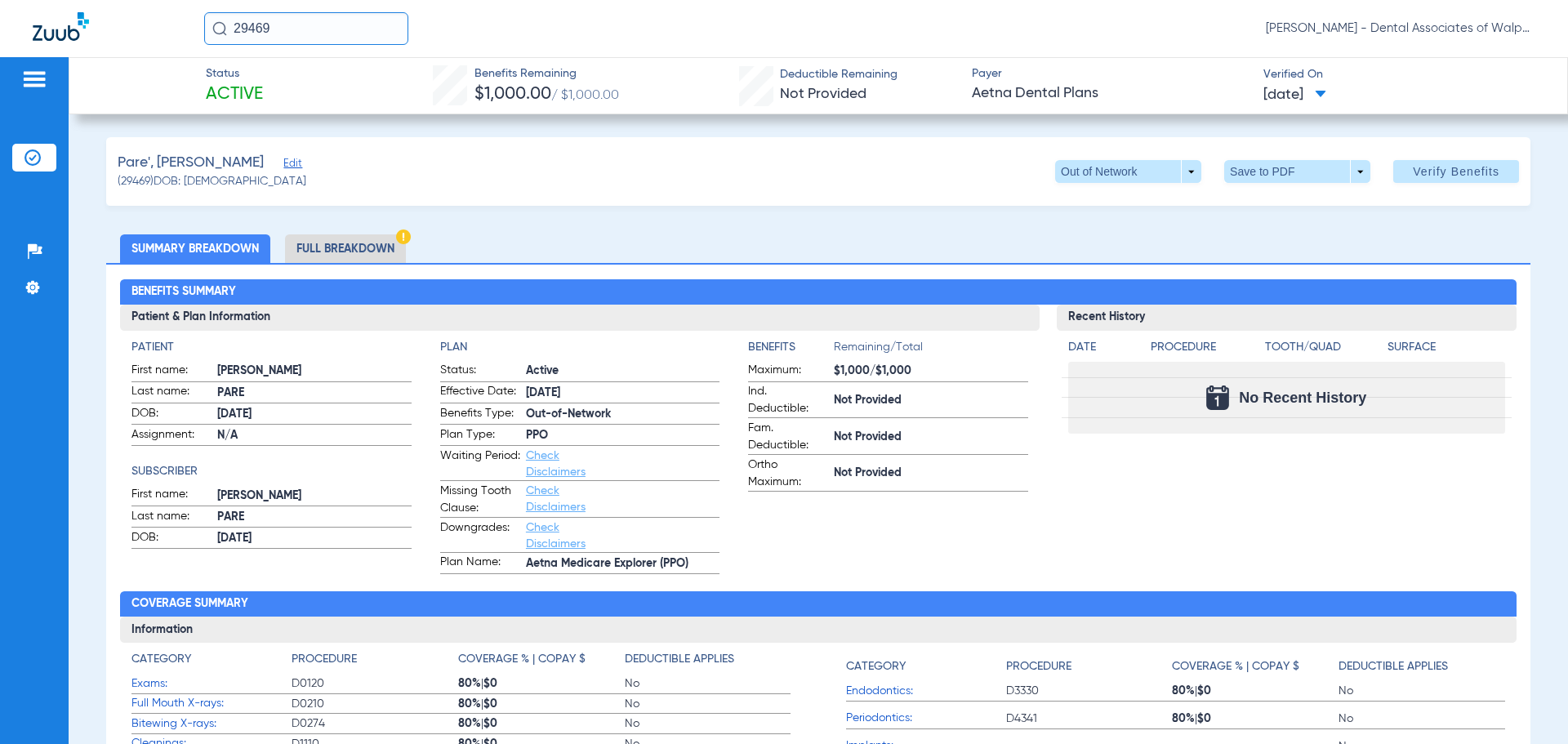
drag, startPoint x: 280, startPoint y: 22, endPoint x: 128, endPoint y: -7, distance: 154.7
click at [128, 0] on html "29469 [PERSON_NAME] - Dental Associates of Walpole Patients Insurance Verificat…" at bounding box center [784, 372] width 1568 height 744
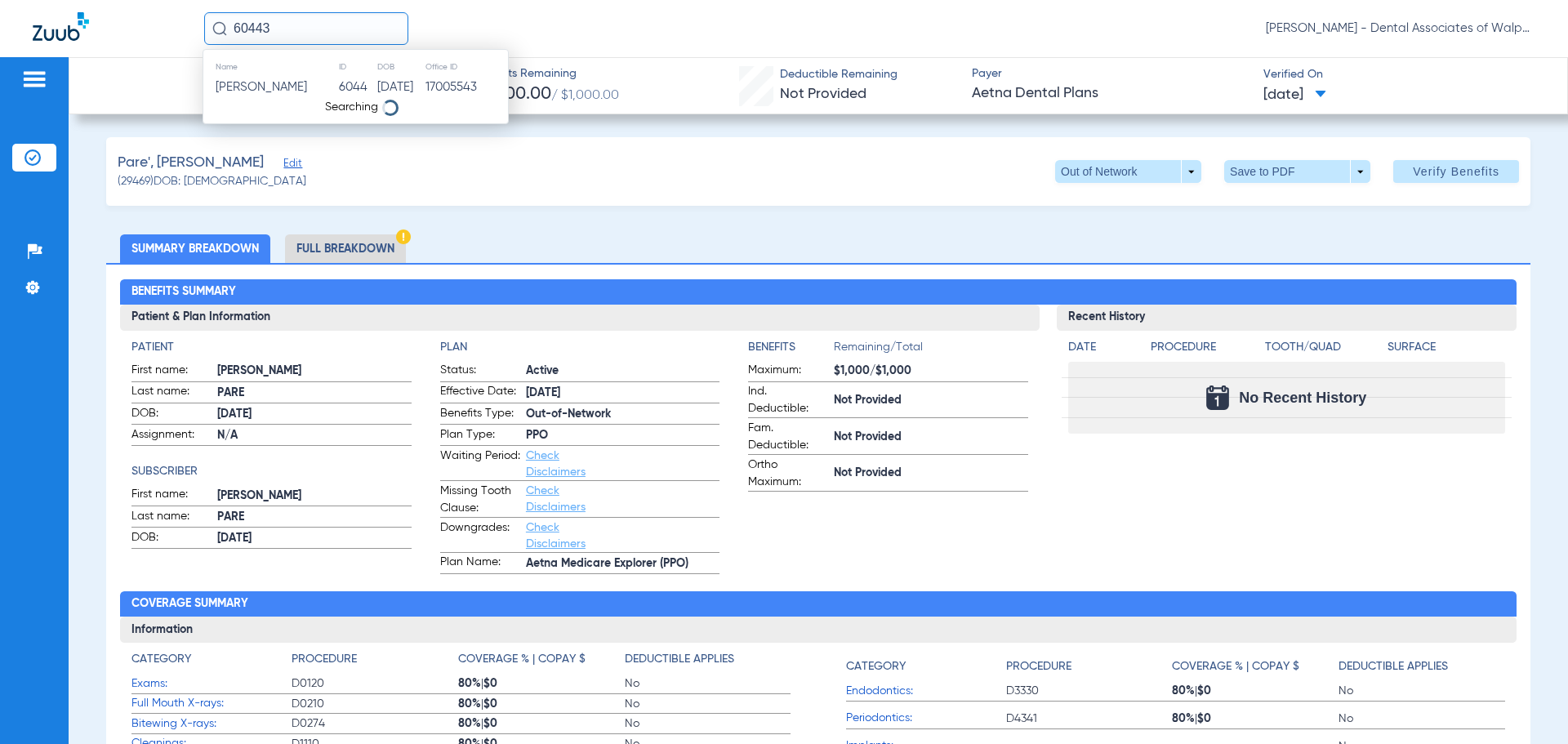
type input "60443"
click at [245, 81] on span "[PERSON_NAME]" at bounding box center [262, 86] width 92 height 12
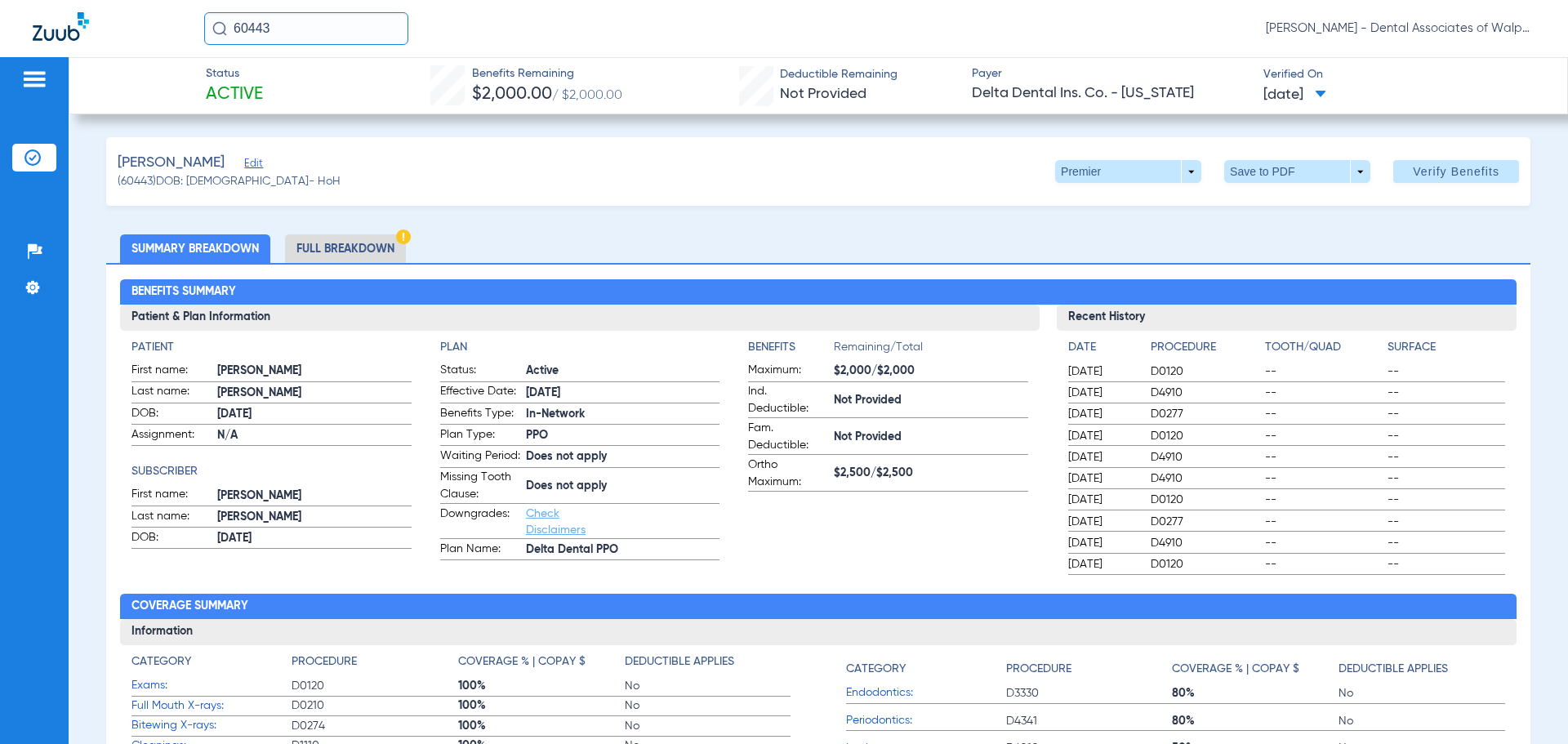
drag, startPoint x: 322, startPoint y: 27, endPoint x: 103, endPoint y: -44, distance: 230.2
click at [103, 0] on html "60443 [PERSON_NAME] - Dental Associates of Walpole Patients Insurance Verificat…" at bounding box center [784, 372] width 1568 height 744
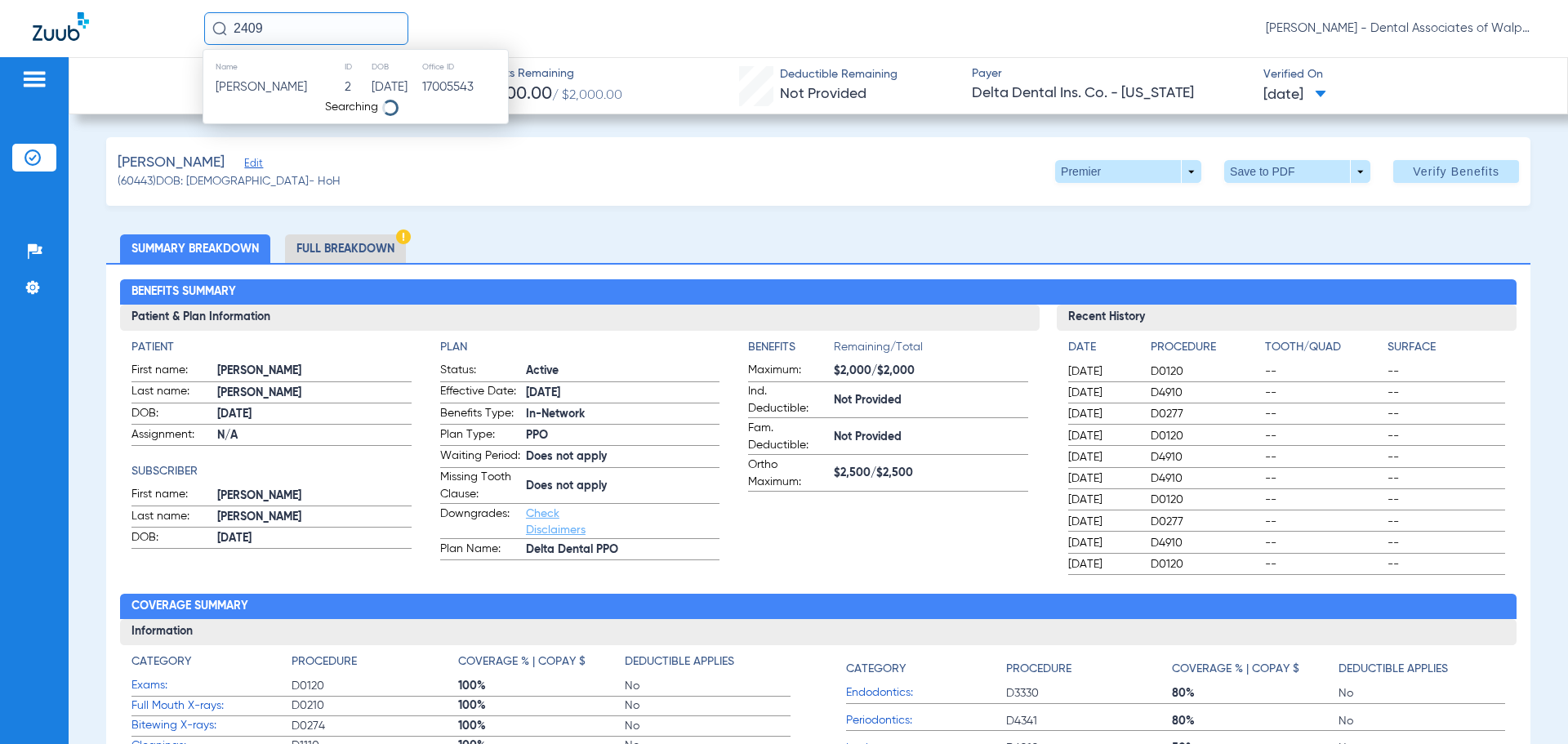
type input "2409"
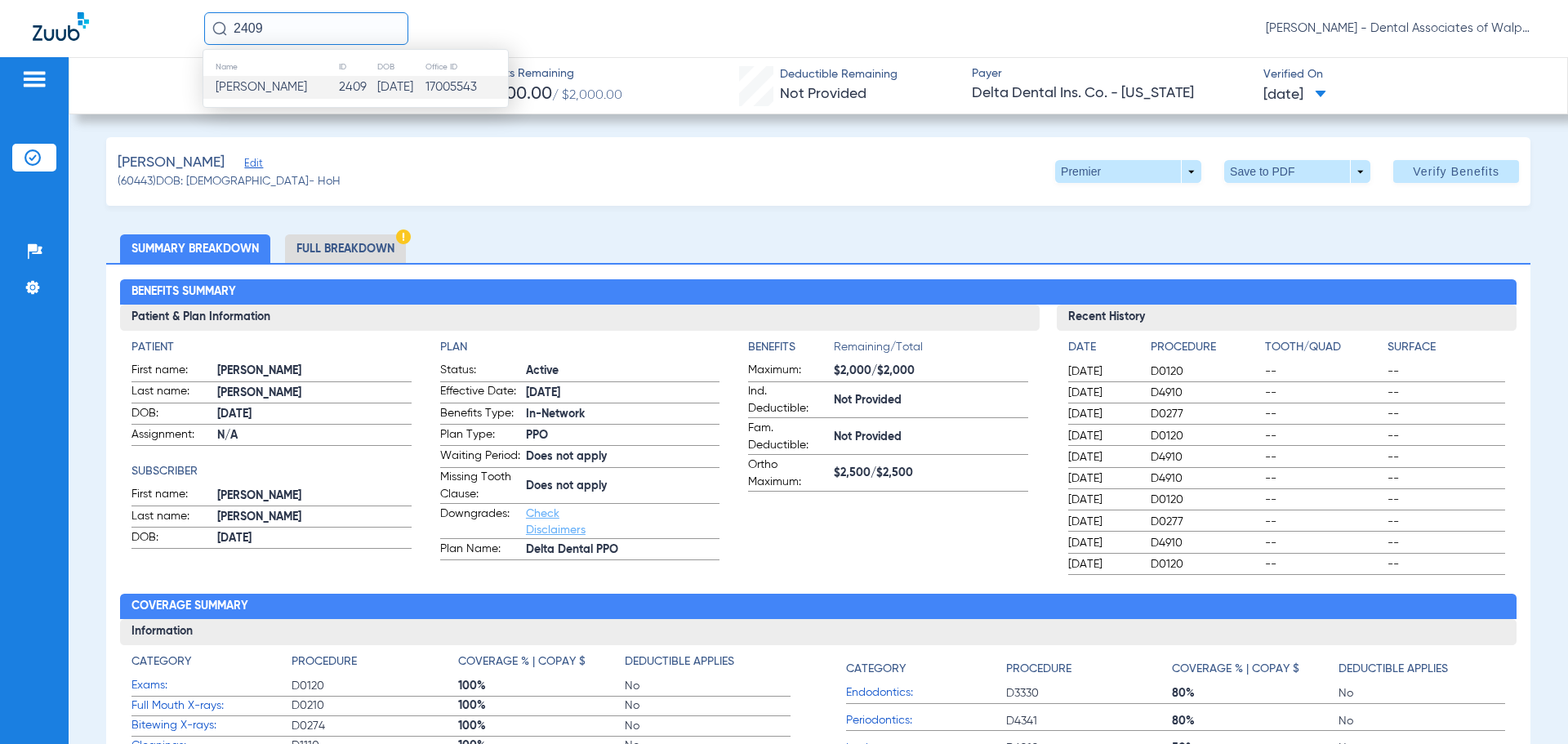
click at [254, 81] on span "[PERSON_NAME]" at bounding box center [262, 86] width 92 height 12
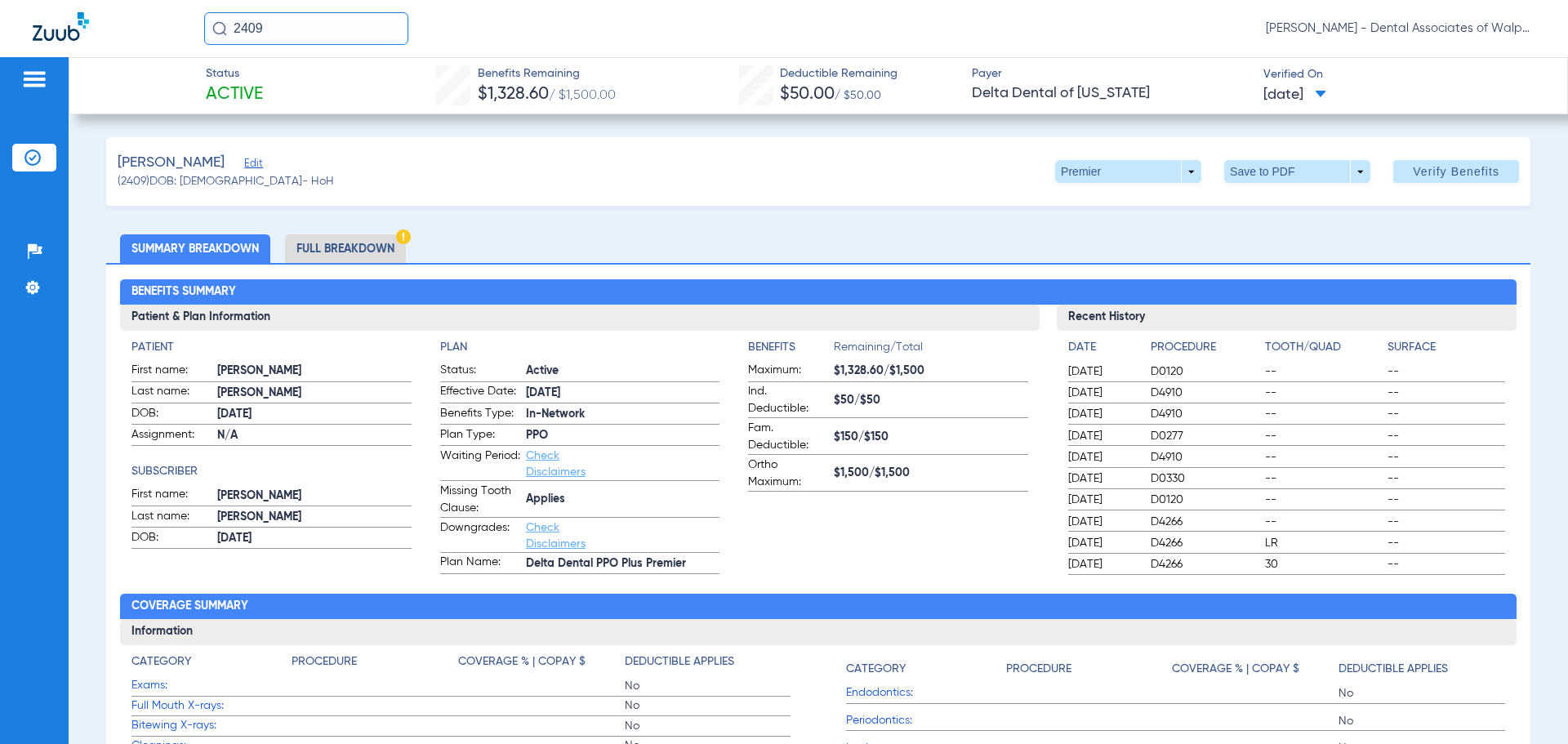
drag, startPoint x: 178, startPoint y: 19, endPoint x: 148, endPoint y: 13, distance: 30.6
click at [148, 13] on div "2409 [PERSON_NAME] - Dental Associates of Walpole" at bounding box center [784, 28] width 1568 height 57
type input "558147632"
click at [273, 86] on span "[PERSON_NAME]" at bounding box center [262, 86] width 92 height 12
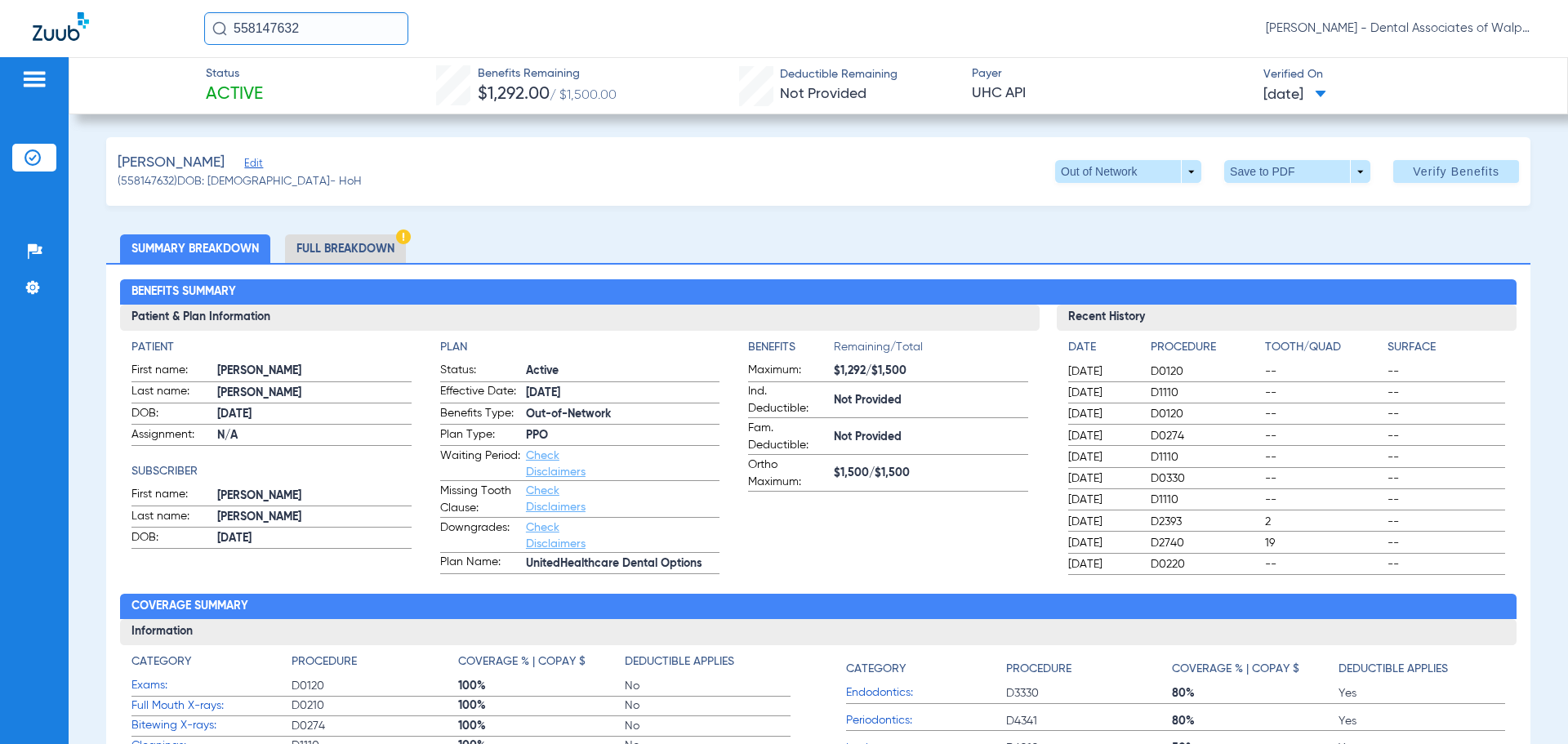
drag, startPoint x: 315, startPoint y: 27, endPoint x: 95, endPoint y: -28, distance: 226.8
click at [95, 0] on html "558147632 [PERSON_NAME] - Dental Associates of Walpole Patients Insurance Verif…" at bounding box center [784, 372] width 1568 height 744
type input "73818"
click at [262, 82] on span "[PERSON_NAME]" at bounding box center [262, 86] width 92 height 12
drag, startPoint x: 0, startPoint y: -82, endPoint x: 0, endPoint y: -94, distance: 12.0
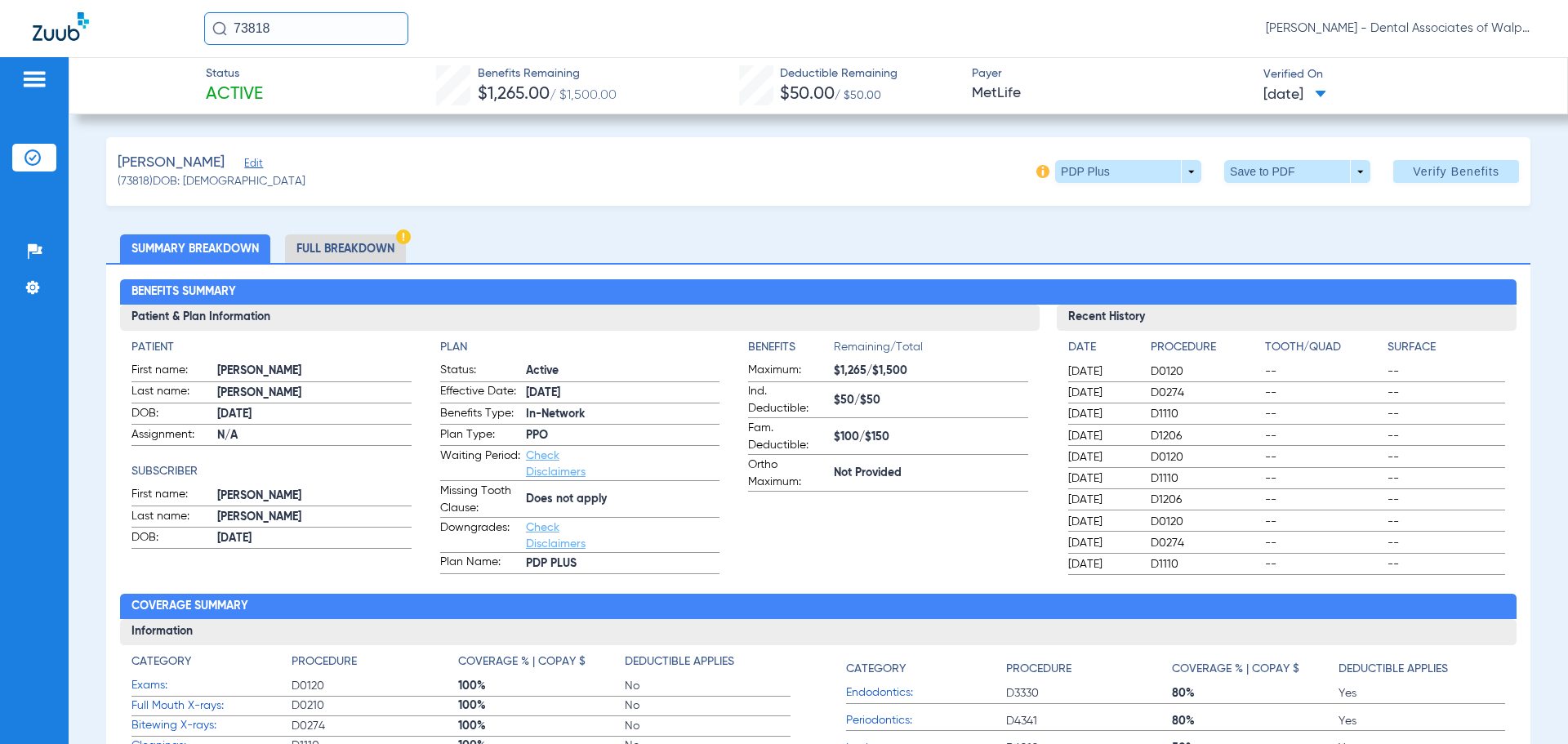
click at [0, 0] on html "73818 [PERSON_NAME] - Dental Associates of Walpole Patients Insurance Verificat…" at bounding box center [784, 372] width 1568 height 744
type input "11994"
click at [267, 83] on span "[PERSON_NAME]" at bounding box center [262, 86] width 92 height 12
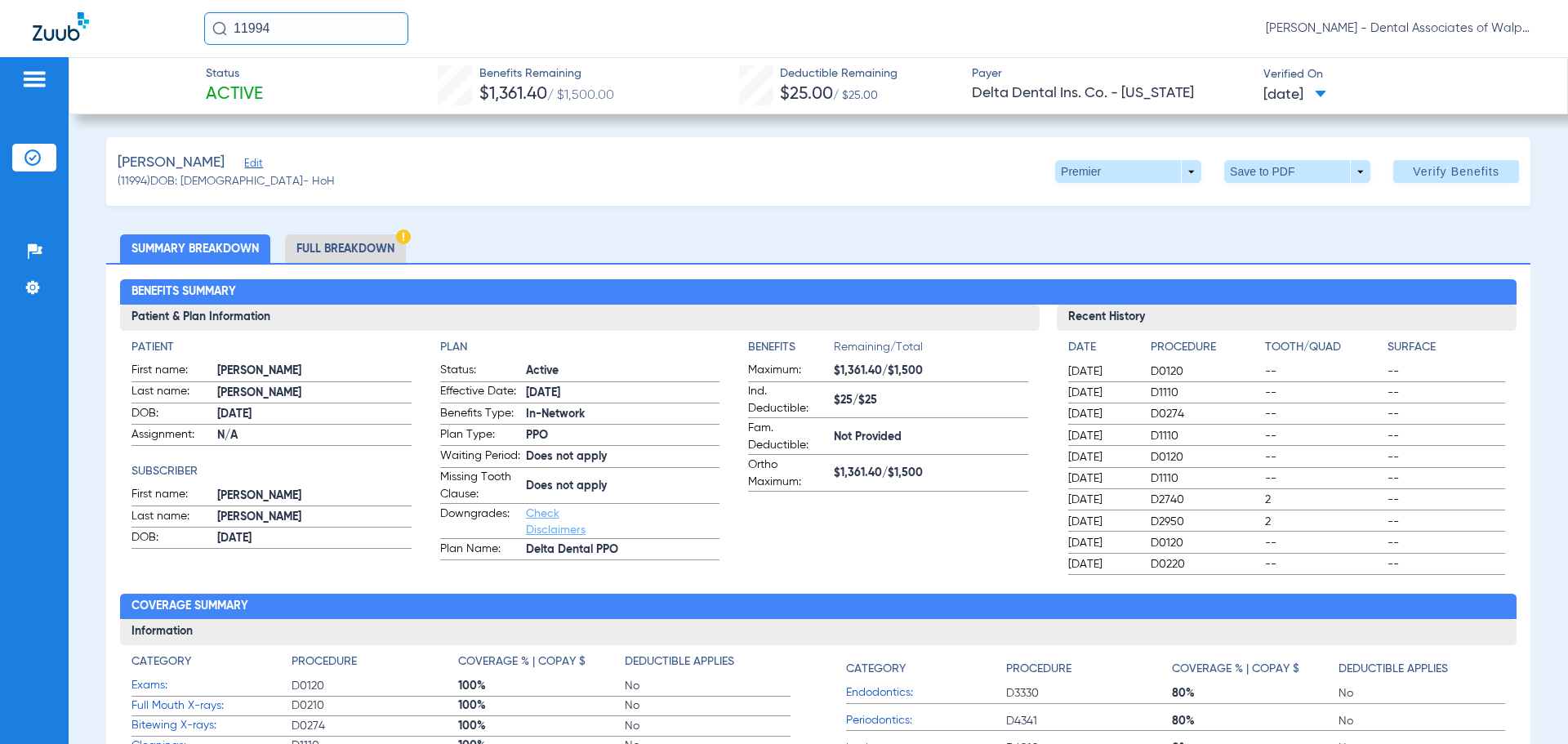
click at [163, 22] on div "11994 [PERSON_NAME] - Dental Associates of Walpole" at bounding box center [784, 28] width 1568 height 57
type input "29320"
click at [278, 87] on span "[PERSON_NAME]" at bounding box center [262, 86] width 92 height 12
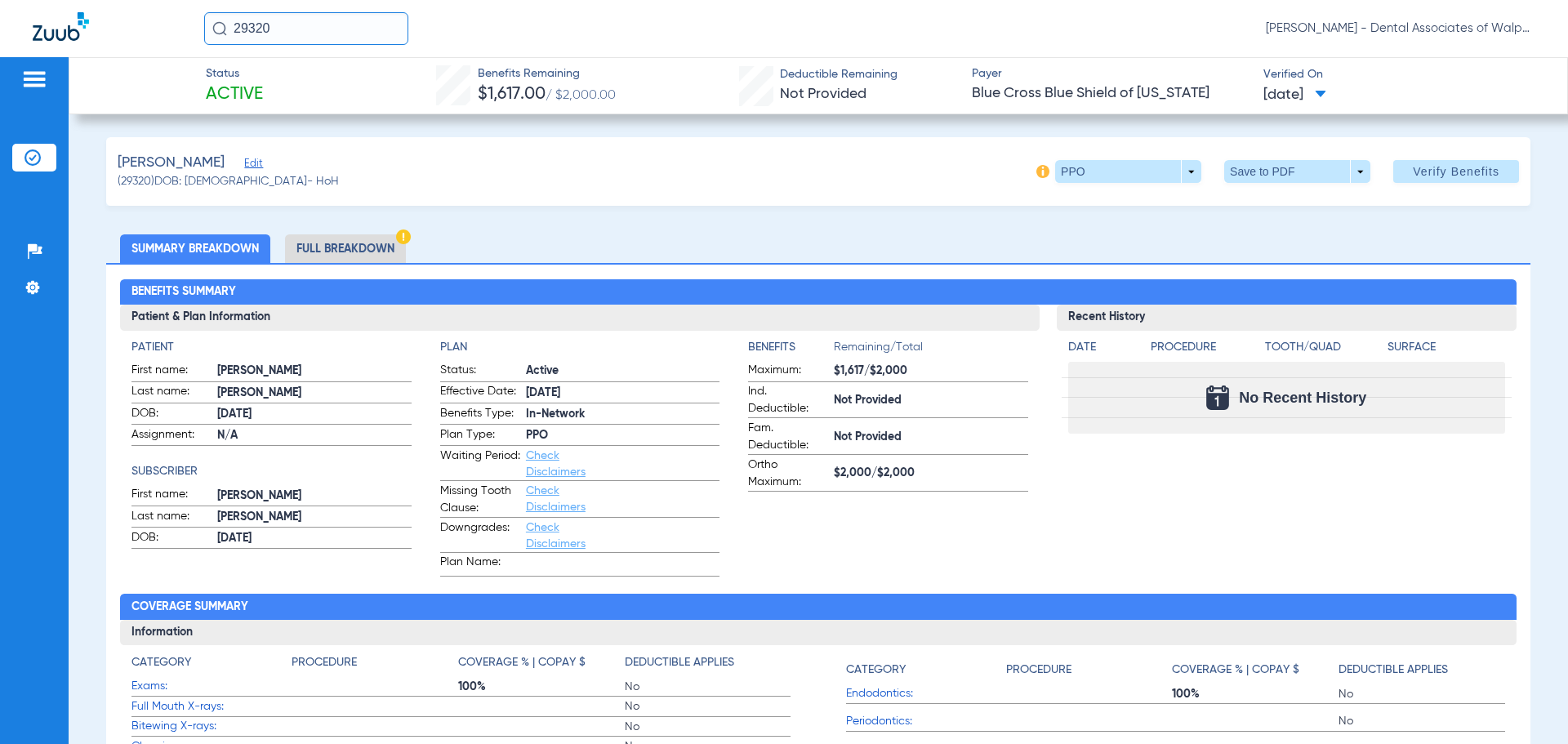
drag, startPoint x: 188, startPoint y: 3, endPoint x: 109, endPoint y: -18, distance: 81.7
click at [109, 0] on html "29320 [PERSON_NAME] - Dental Associates of Walpole Patients Insurance Verificat…" at bounding box center [784, 372] width 1568 height 744
type input "19774"
click at [279, 89] on span "[PERSON_NAME]" at bounding box center [262, 86] width 92 height 12
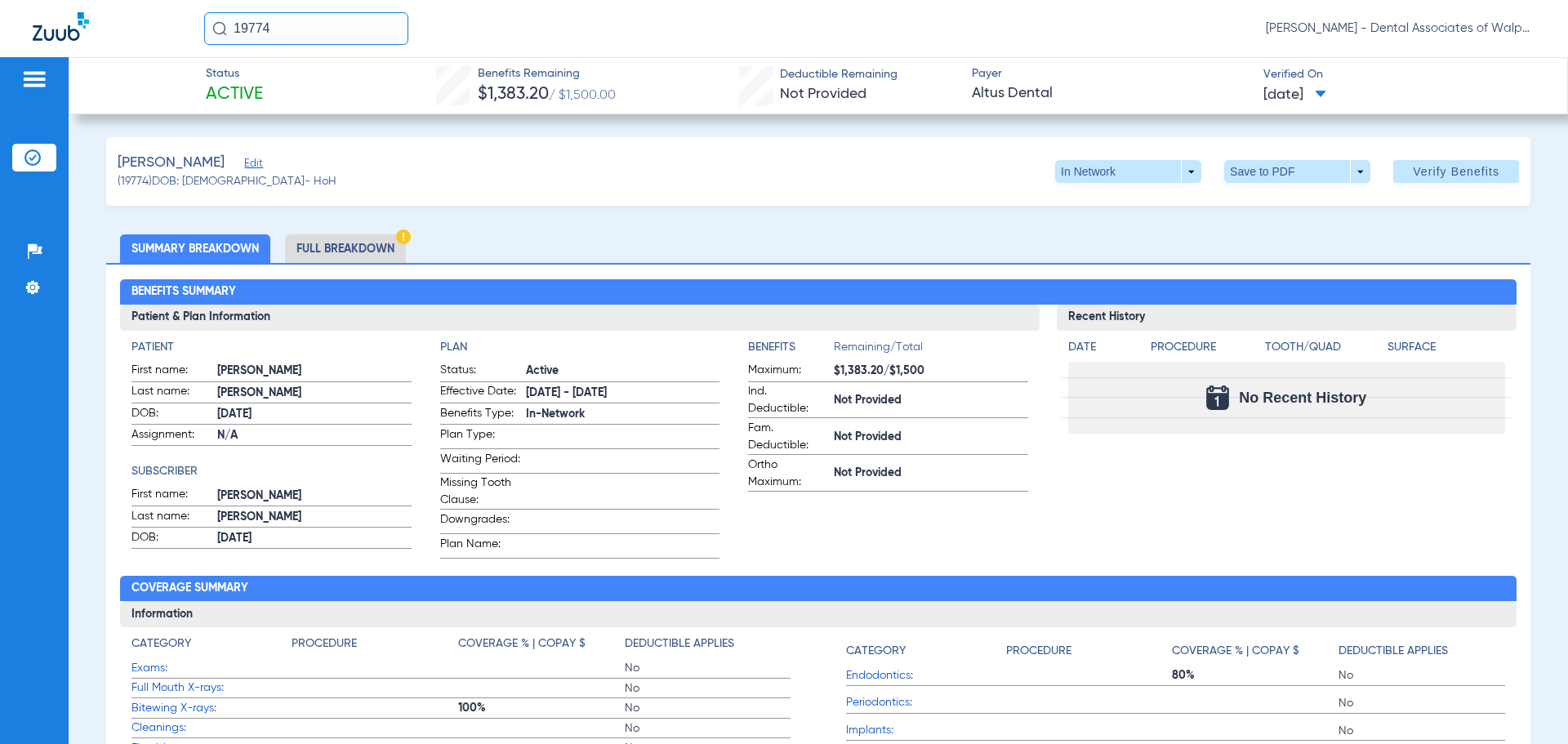
drag, startPoint x: 270, startPoint y: 23, endPoint x: 211, endPoint y: 20, distance: 59.1
click at [211, 20] on input "19774" at bounding box center [306, 28] width 204 height 33
type input "70349"
click at [262, 89] on span "[PERSON_NAME]" at bounding box center [262, 86] width 92 height 12
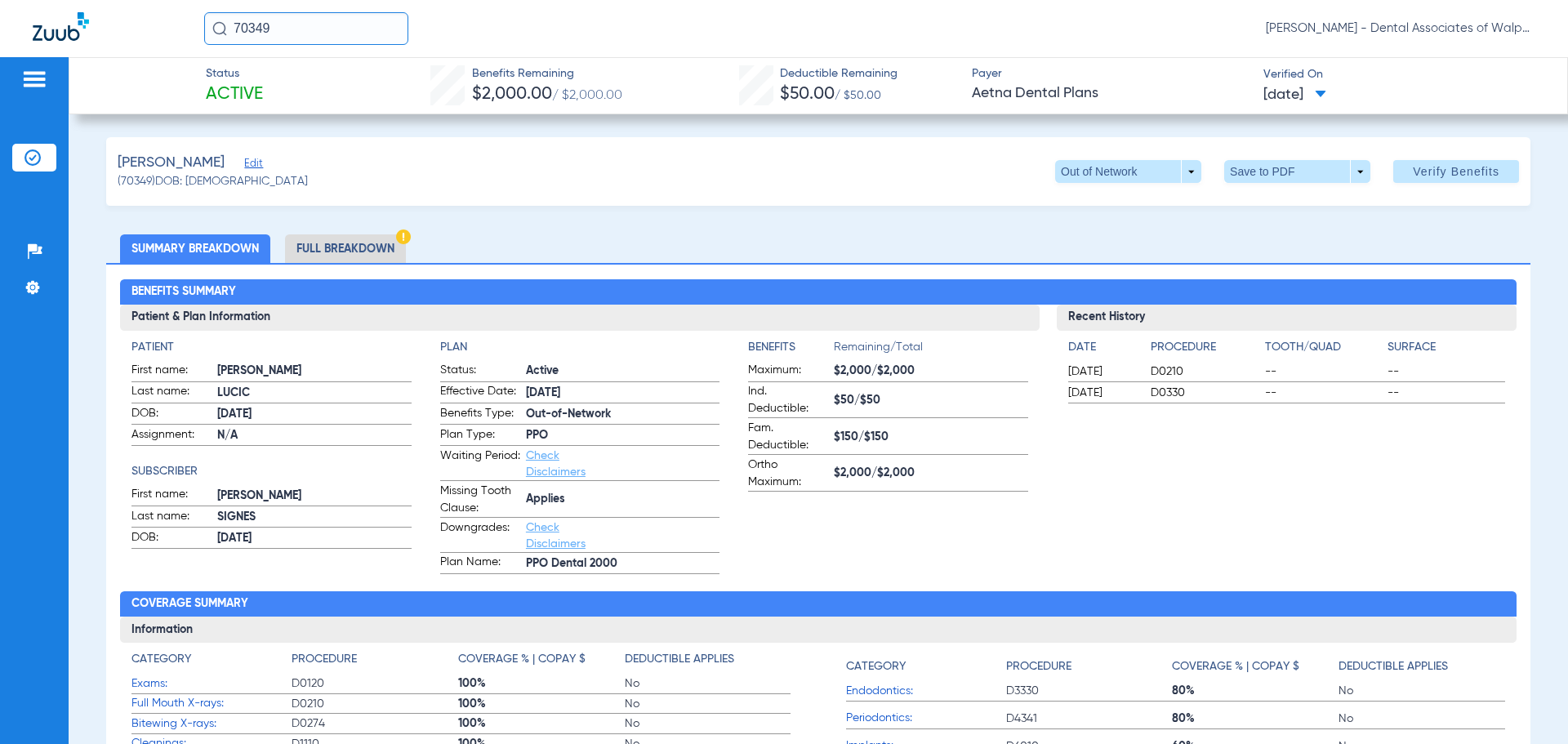
drag, startPoint x: 315, startPoint y: 30, endPoint x: 116, endPoint y: -5, distance: 202.1
click at [116, 0] on html "70349 [PERSON_NAME] - Dental Associates of Walpole Patients Insurance Verificat…" at bounding box center [784, 372] width 1568 height 744
type input "558142849"
click at [267, 86] on span "[PERSON_NAME]" at bounding box center [262, 86] width 92 height 12
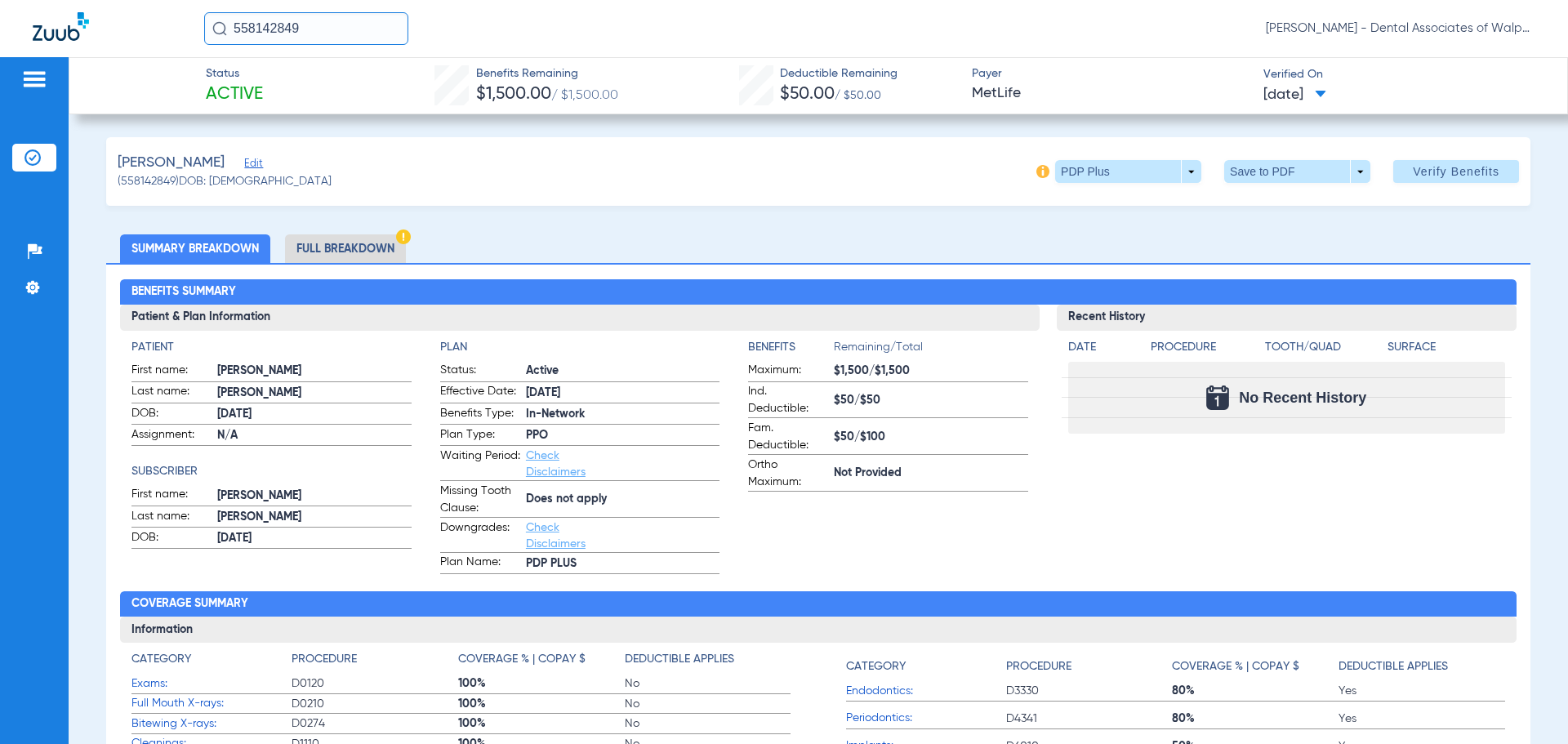
click at [125, 0] on html "558142849 [PERSON_NAME] - Dental Associates of Walpole Patients Insurance Verif…" at bounding box center [784, 372] width 1568 height 744
type input "90950"
click at [247, 88] on span "[PERSON_NAME]" at bounding box center [262, 86] width 92 height 12
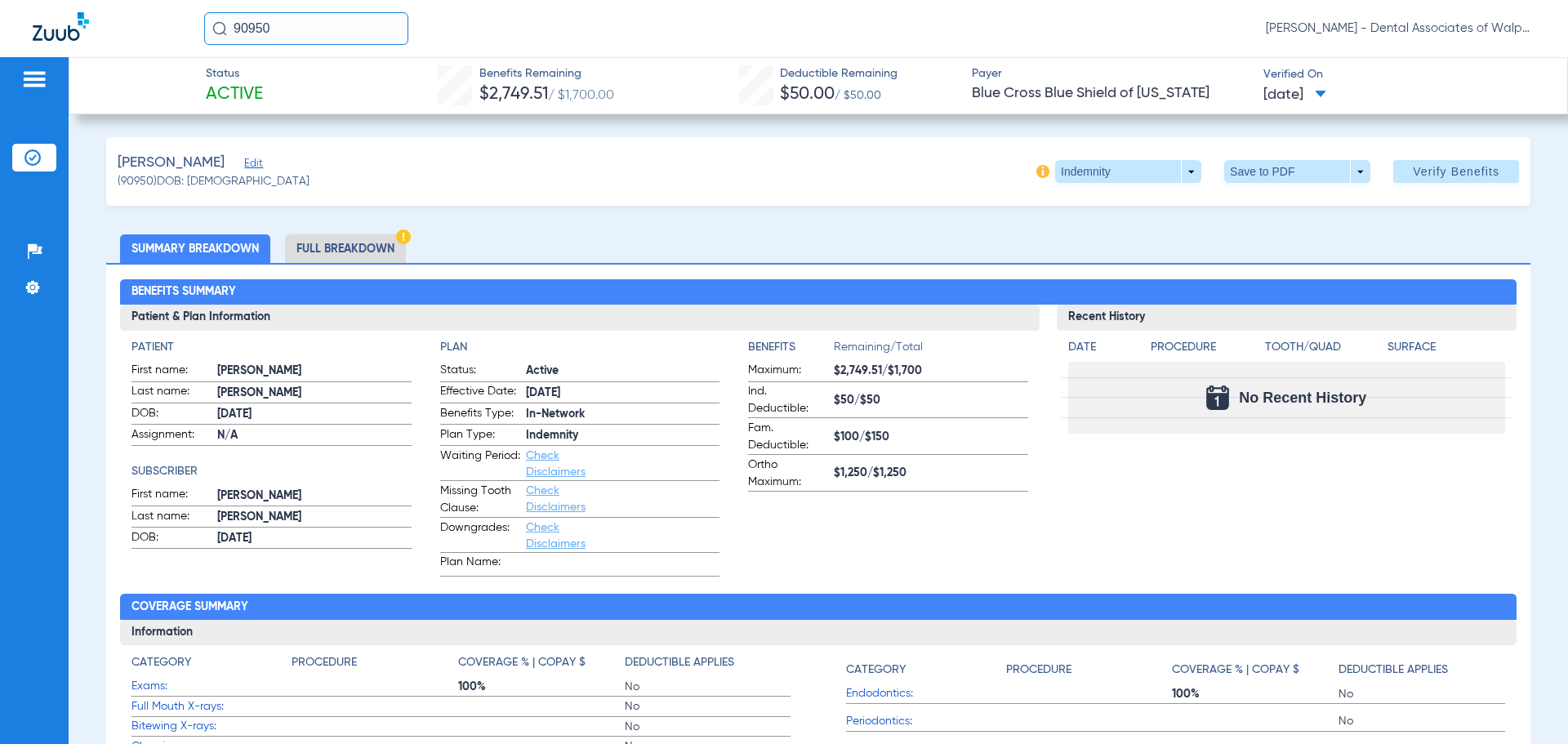
drag, startPoint x: 215, startPoint y: 15, endPoint x: 262, endPoint y: 2, distance: 48.8
click at [194, 11] on div "90950 [PERSON_NAME] - Dental Associates of Walpole" at bounding box center [784, 28] width 1568 height 57
type input "56123"
click at [248, 86] on span "[PERSON_NAME]" at bounding box center [262, 86] width 92 height 12
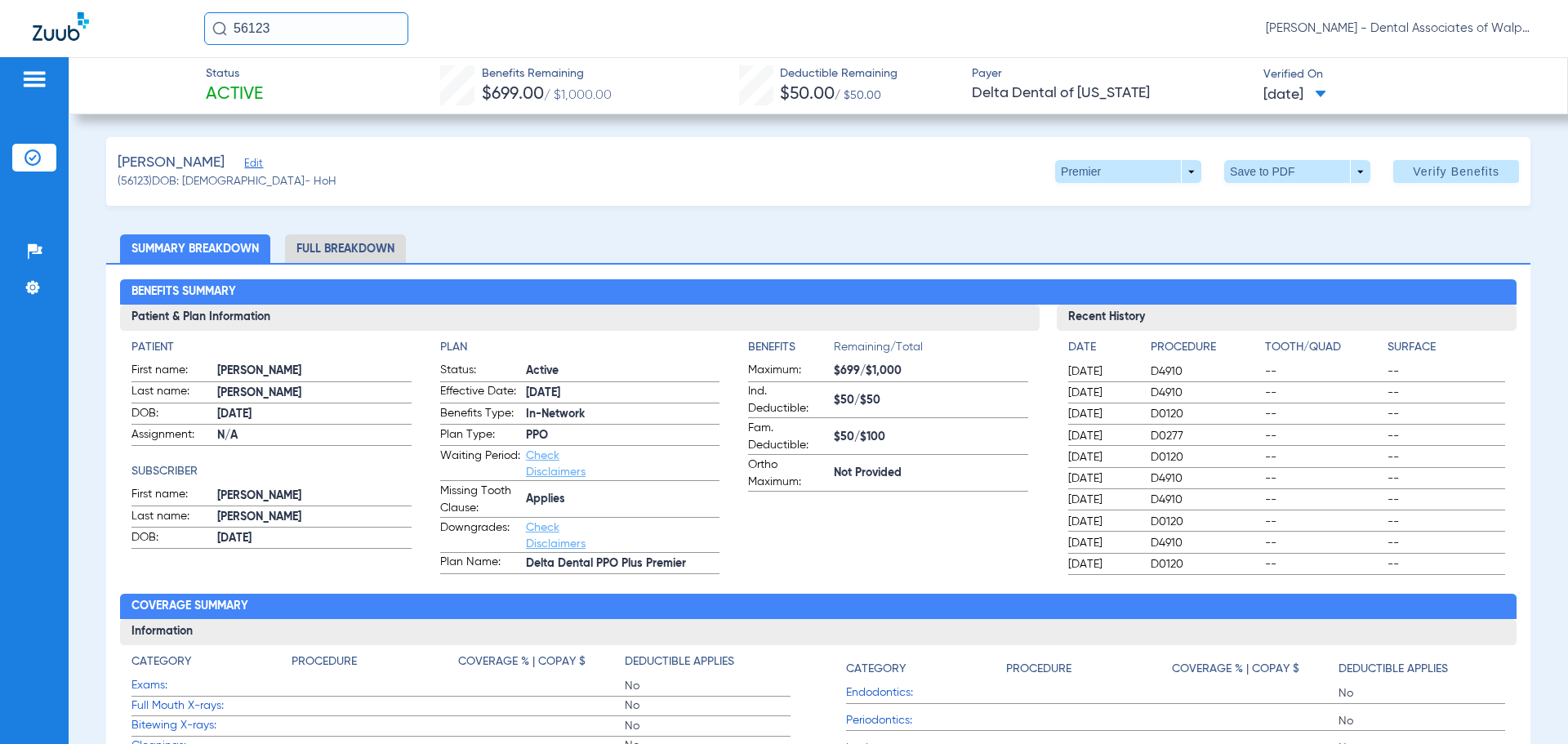
drag, startPoint x: 285, startPoint y: 31, endPoint x: 237, endPoint y: 29, distance: 48.0
click at [237, 29] on input "56123" at bounding box center [306, 28] width 204 height 33
type input "558150320"
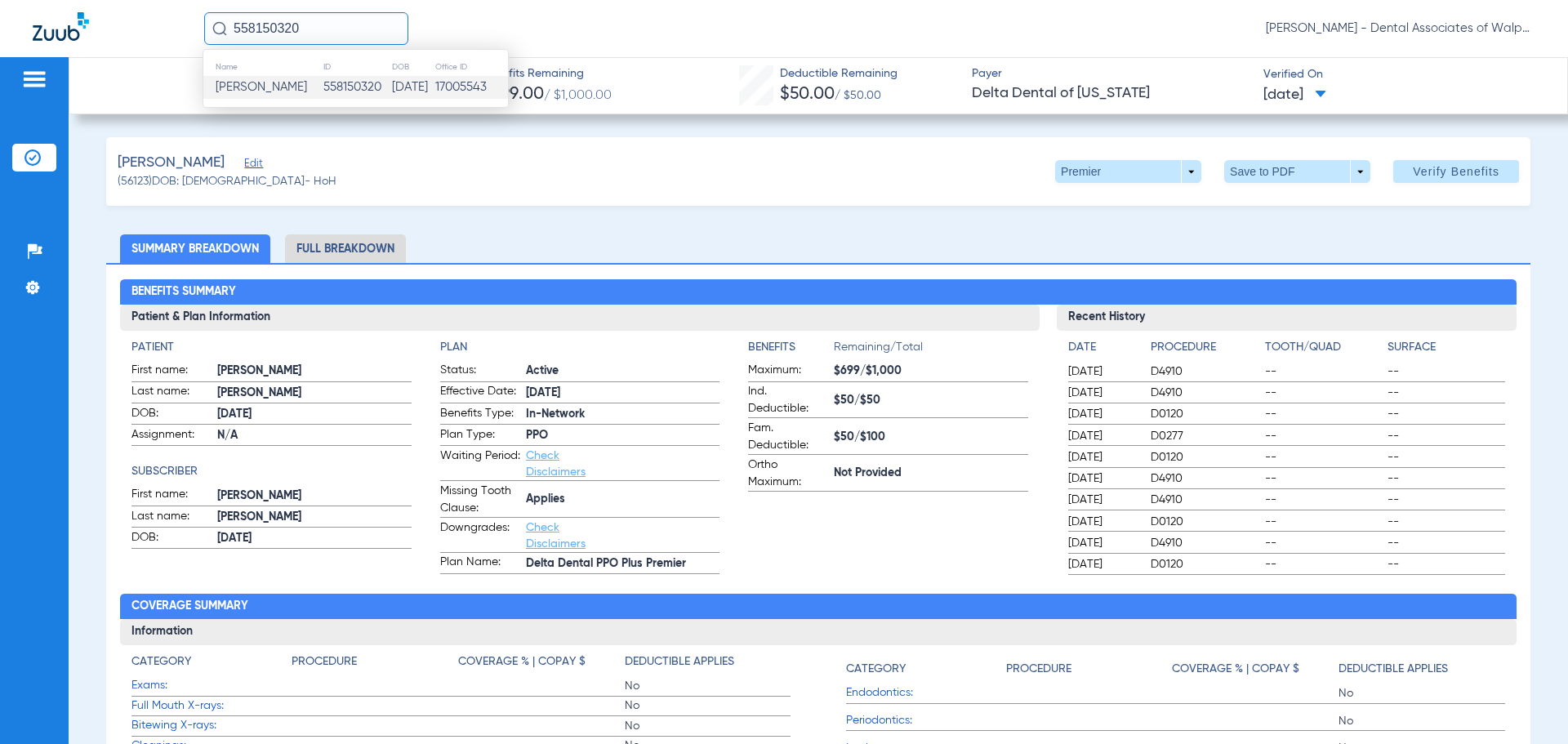
click at [300, 84] on td "[PERSON_NAME]" at bounding box center [263, 87] width 119 height 23
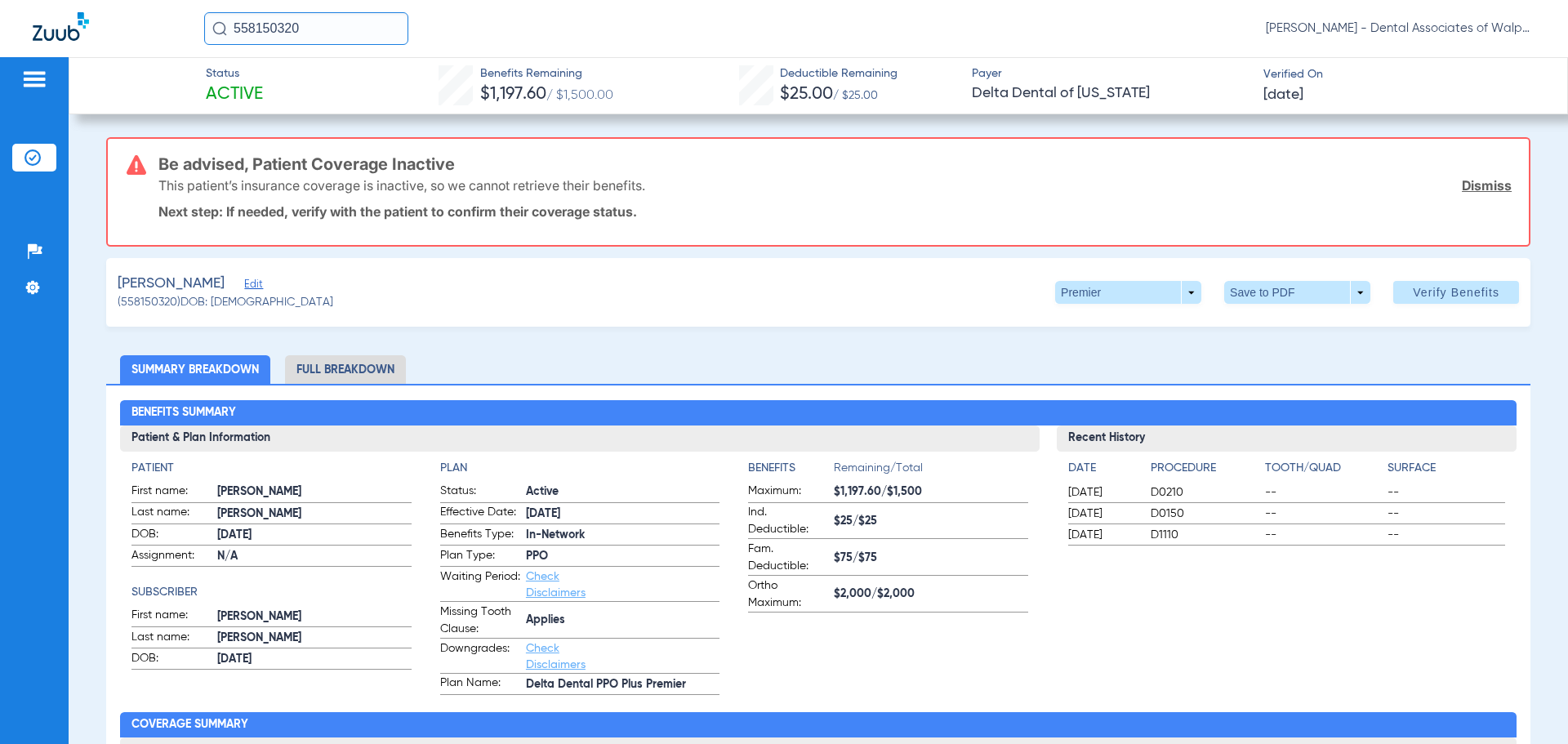
drag, startPoint x: 330, startPoint y: 24, endPoint x: 184, endPoint y: 25, distance: 146.0
click at [184, 25] on div "558150320 [PERSON_NAME] - Dental Associates of Walpole" at bounding box center [784, 28] width 1568 height 57
type input "65233"
click at [247, 93] on span "[PERSON_NAME]" at bounding box center [262, 86] width 92 height 12
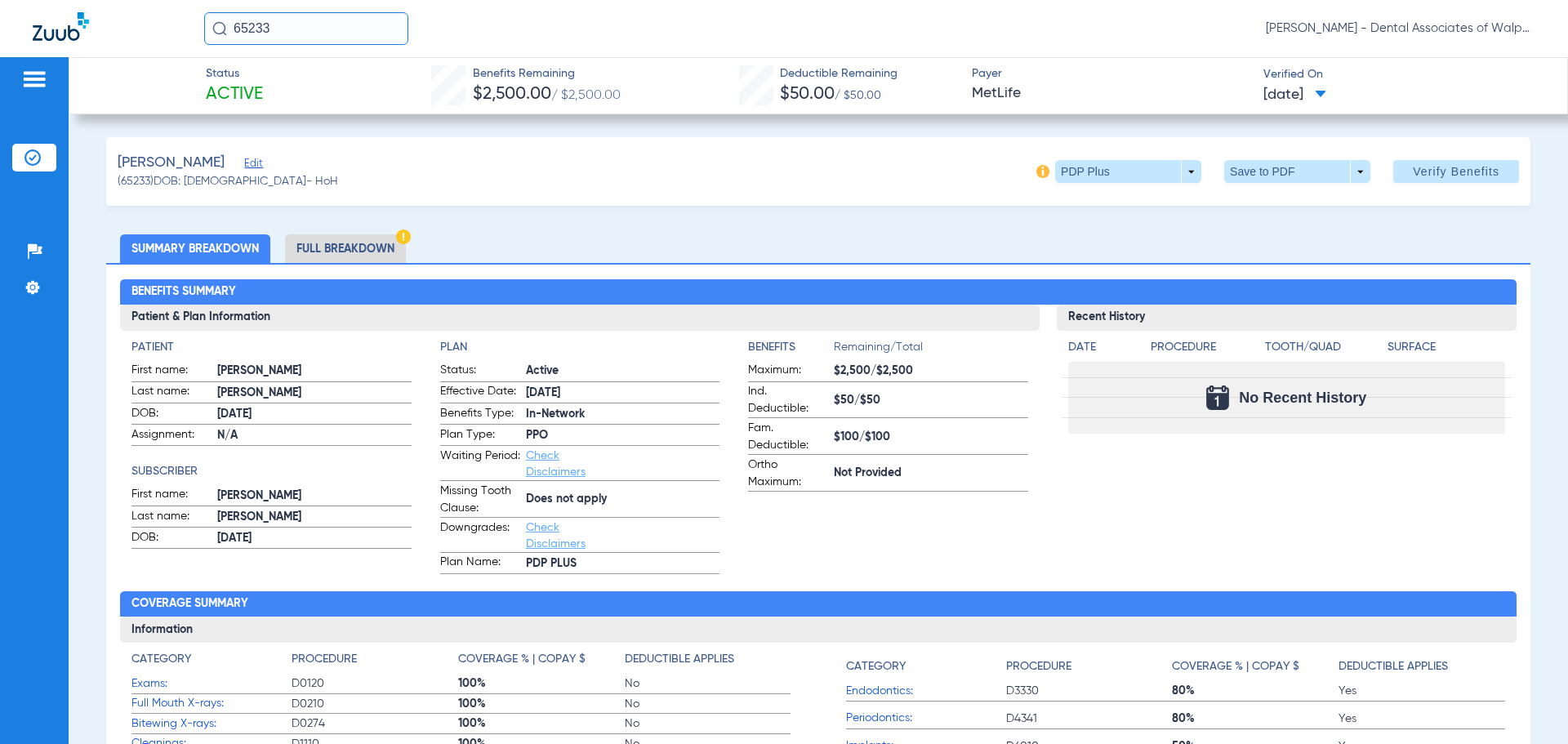
drag, startPoint x: 300, startPoint y: 31, endPoint x: 87, endPoint y: -24, distance: 220.0
click at [87, 0] on html "65233 [PERSON_NAME] - Dental Associates of Walpole Patients Insurance Verificat…" at bounding box center [784, 372] width 1568 height 744
type input "558142767"
click at [306, 91] on span "[PERSON_NAME]" at bounding box center [262, 86] width 92 height 12
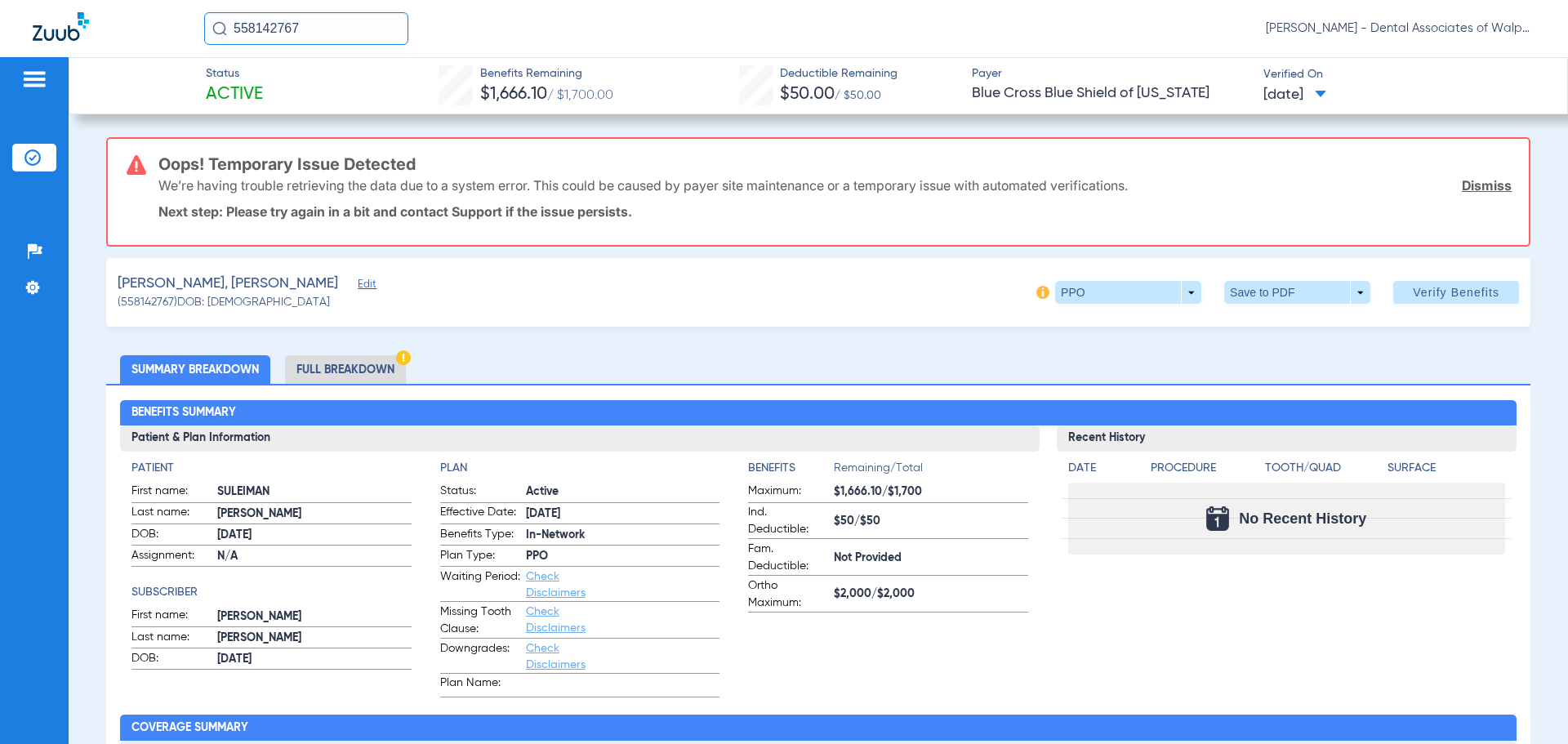
drag, startPoint x: 316, startPoint y: 27, endPoint x: 0, endPoint y: -50, distance: 325.2
click at [0, 0] on html "558142767 [PERSON_NAME] - Dental Associates of Walpole Patients Insurance Verif…" at bounding box center [784, 372] width 1568 height 744
type input "23613"
click at [262, 85] on span "[PERSON_NAME]" at bounding box center [262, 86] width 92 height 12
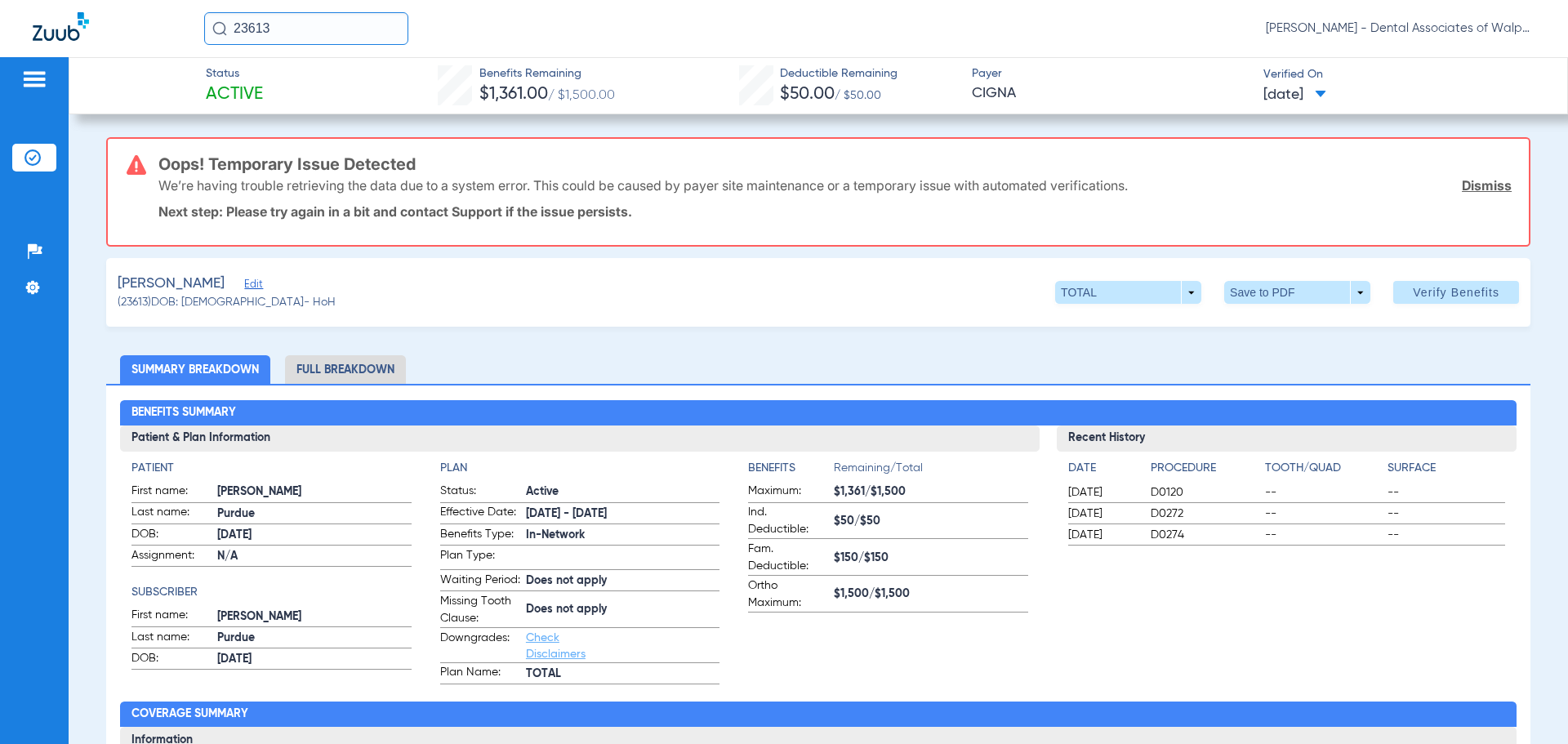
drag, startPoint x: 308, startPoint y: 37, endPoint x: 11, endPoint y: -49, distance: 309.2
click at [11, 0] on html "23613 [PERSON_NAME] - Dental Associates of Walpole Patients Insurance Verificat…" at bounding box center [784, 372] width 1568 height 744
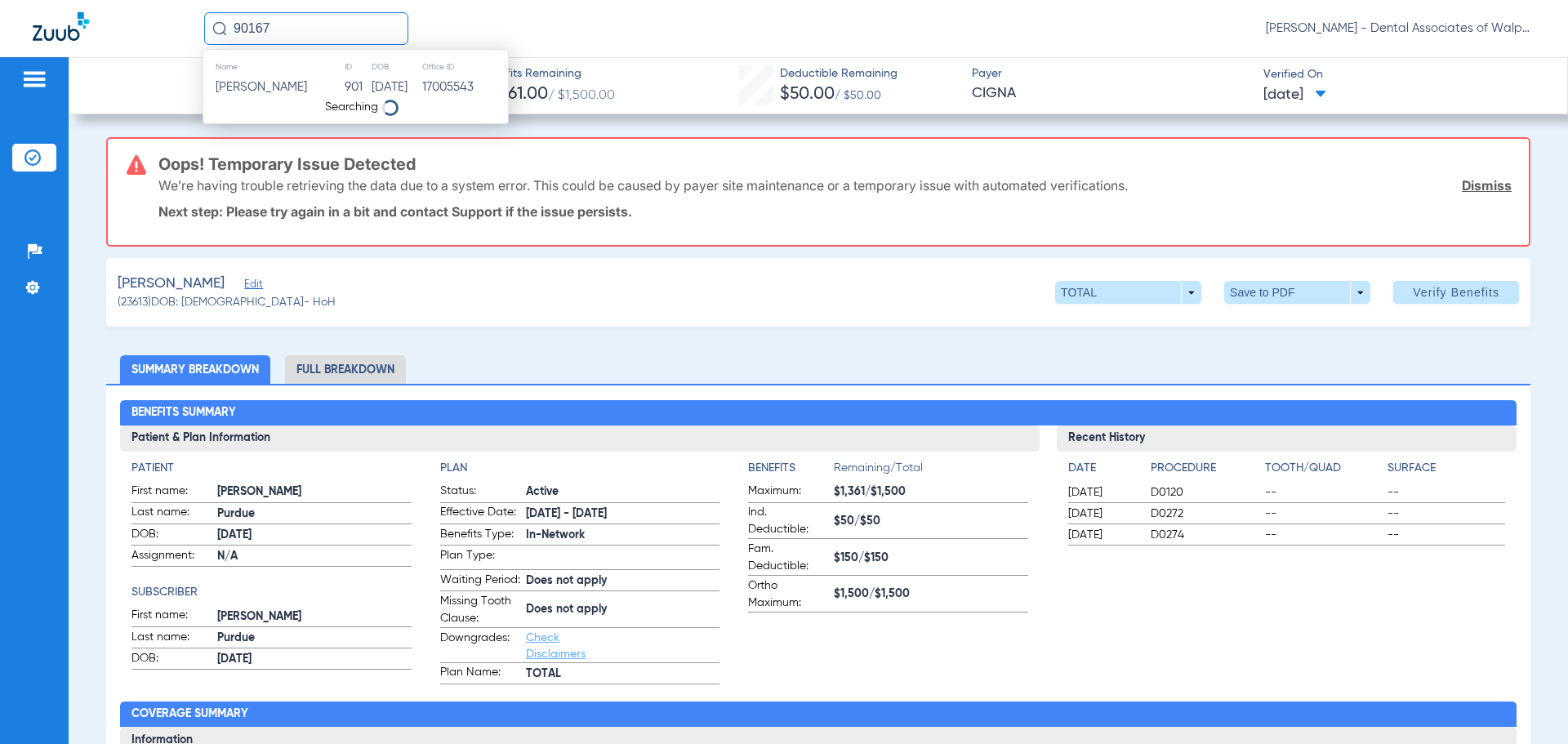
type input "90167"
click at [254, 88] on span "[PERSON_NAME]" at bounding box center [262, 86] width 92 height 12
